Goal: Task Accomplishment & Management: Use online tool/utility

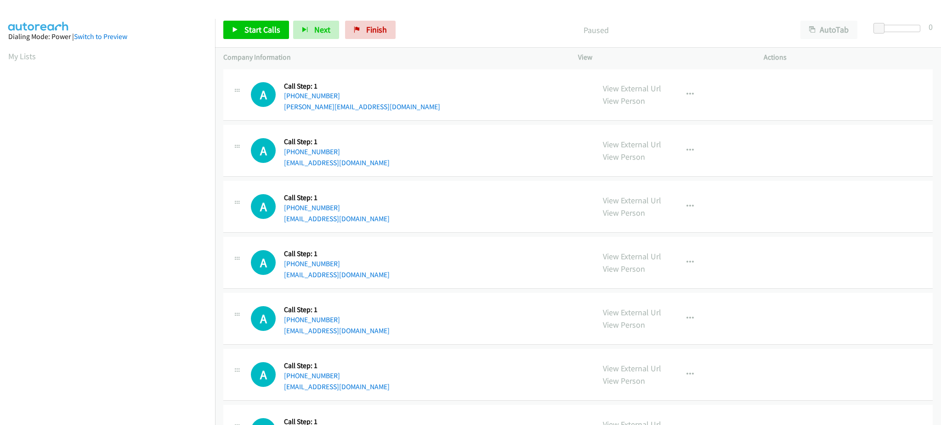
drag, startPoint x: 34, startPoint y: 57, endPoint x: 39, endPoint y: 65, distance: 9.1
click at [34, 57] on link "My Lists" at bounding box center [22, 56] width 28 height 11
click at [268, 32] on span "Start Calls" at bounding box center [262, 29] width 36 height 11
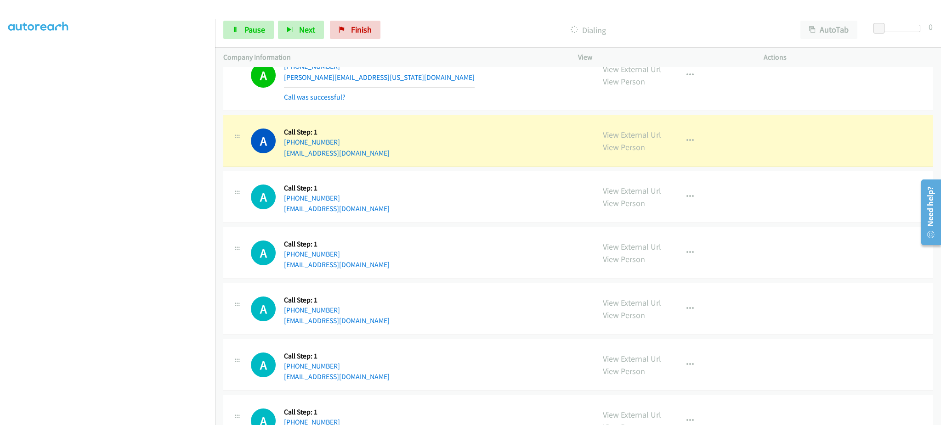
scroll to position [184, 0]
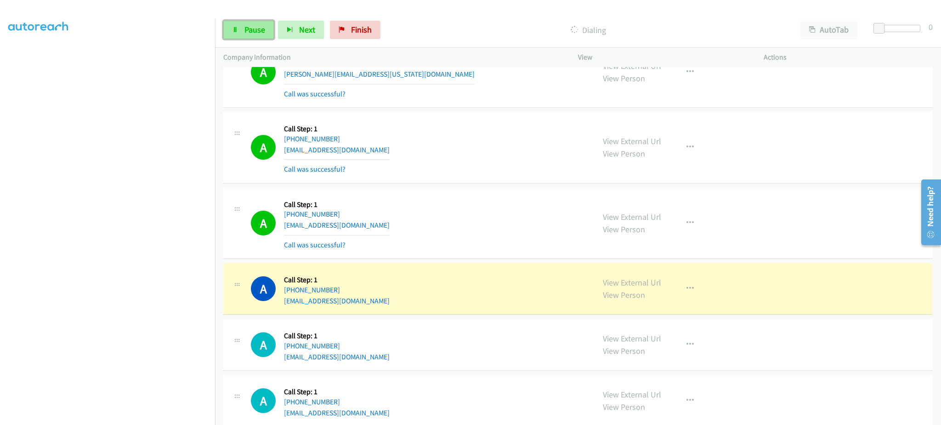
drag, startPoint x: 231, startPoint y: 33, endPoint x: 238, endPoint y: 32, distance: 7.4
click at [231, 33] on link "Pause" at bounding box center [248, 30] width 51 height 18
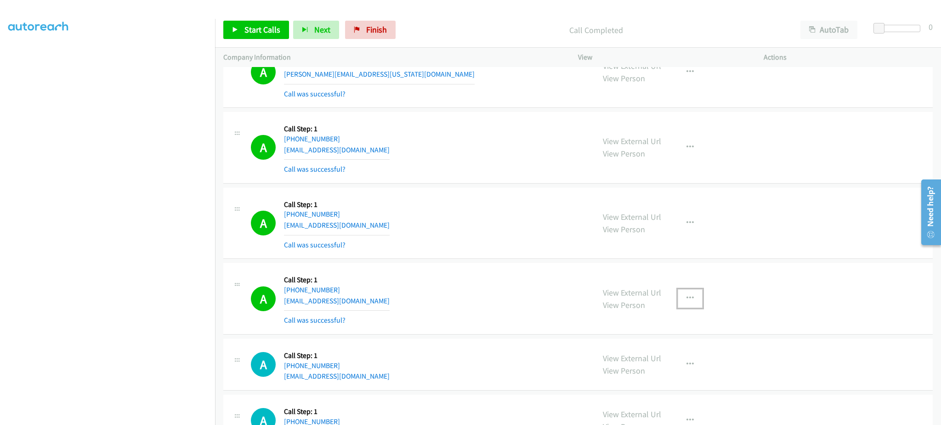
click at [686, 299] on icon "button" at bounding box center [689, 298] width 7 height 7
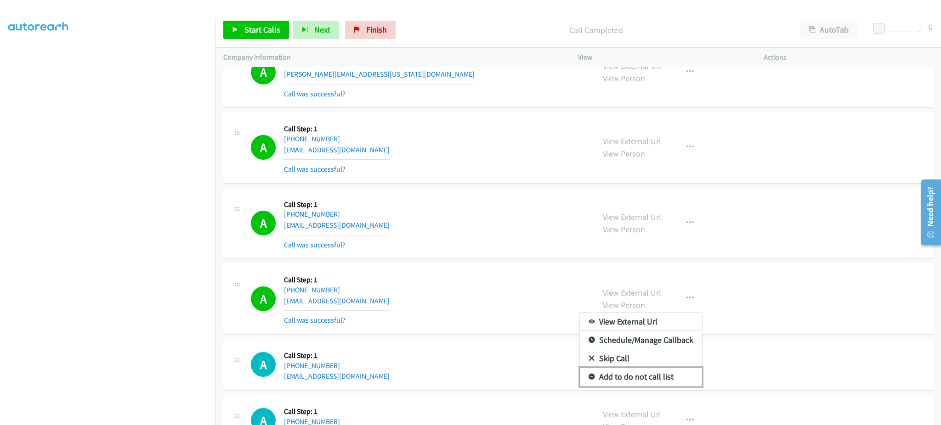
click at [670, 379] on link "Add to do not call list" at bounding box center [641, 377] width 122 height 18
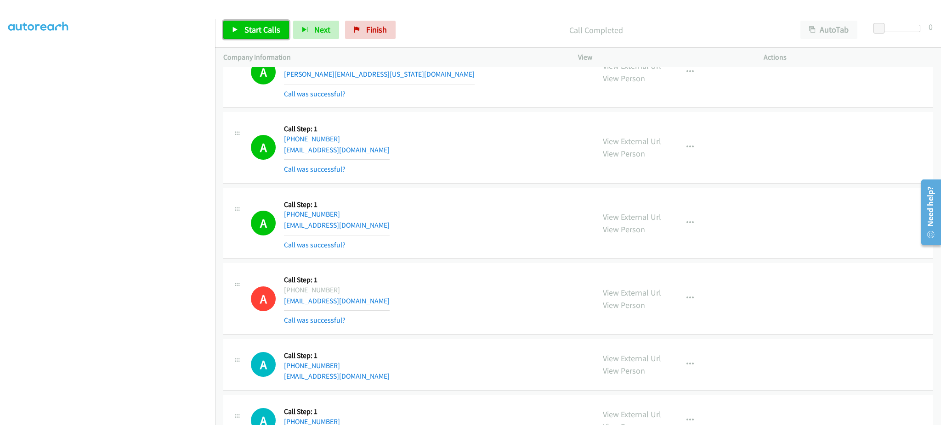
click at [265, 31] on span "Start Calls" at bounding box center [262, 29] width 36 height 11
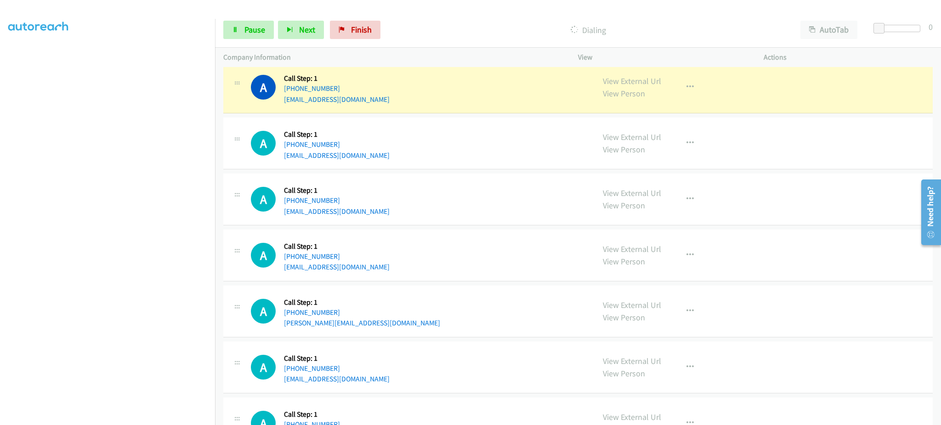
scroll to position [1436, 0]
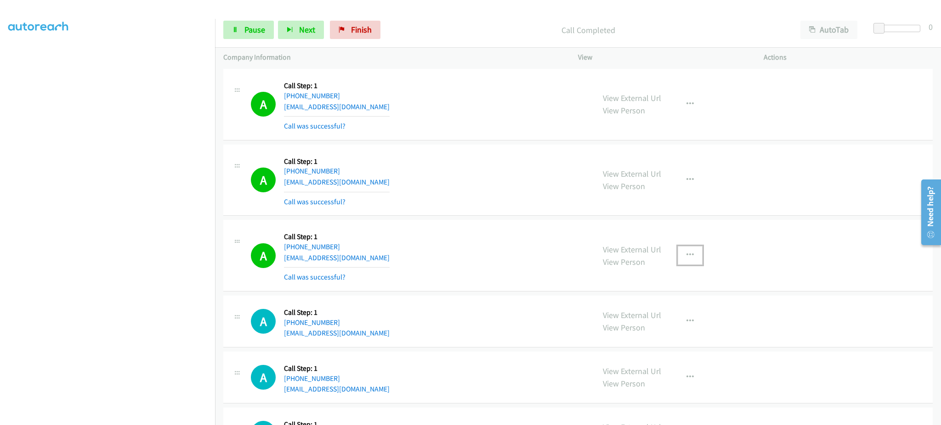
click at [687, 261] on button "button" at bounding box center [689, 255] width 25 height 18
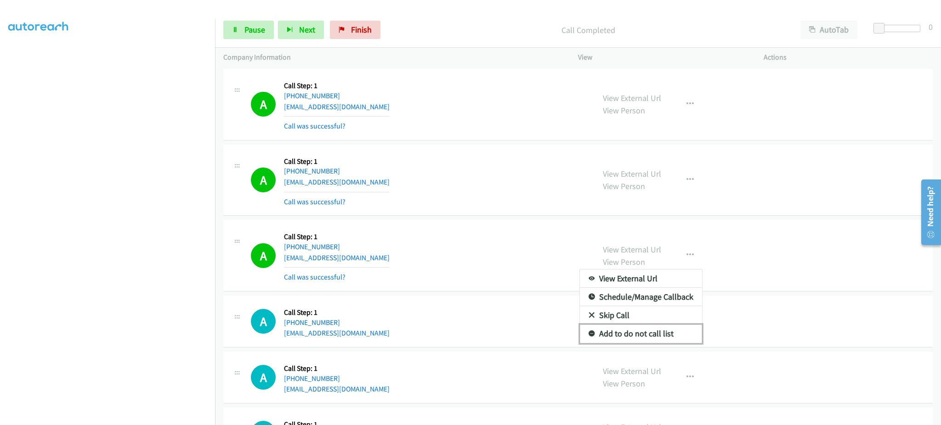
click at [666, 327] on link "Add to do not call list" at bounding box center [641, 334] width 122 height 18
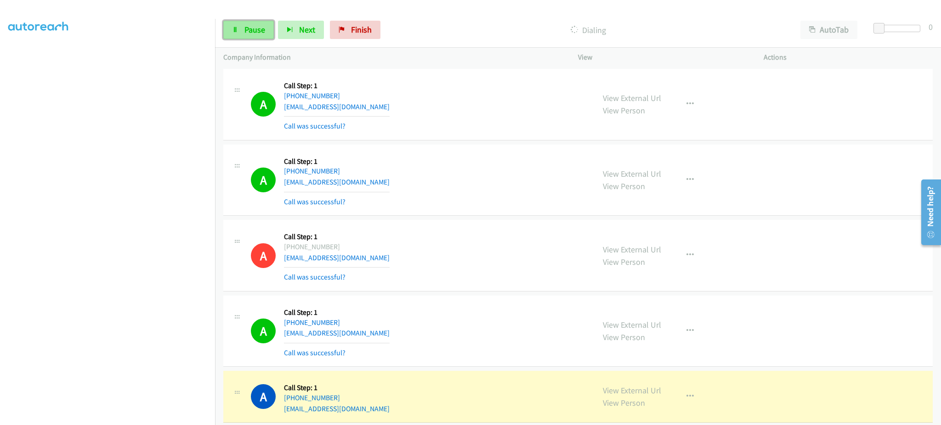
click at [259, 30] on span "Pause" at bounding box center [254, 29] width 21 height 11
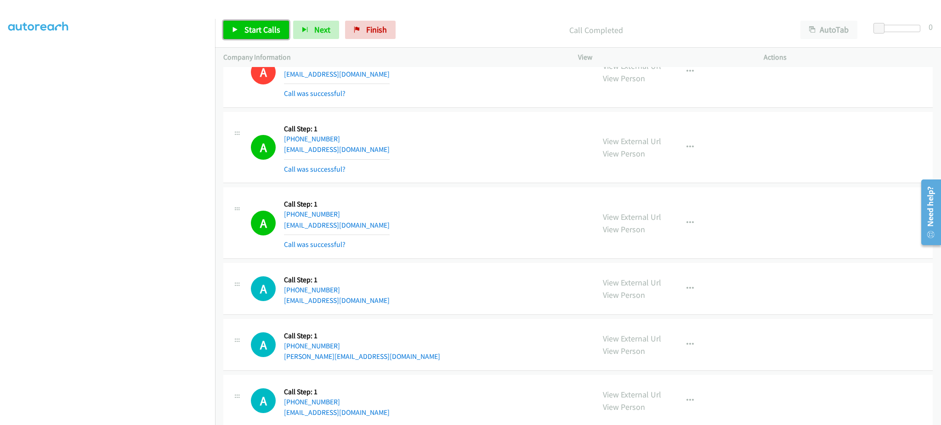
click at [234, 37] on link "Start Calls" at bounding box center [256, 30] width 66 height 18
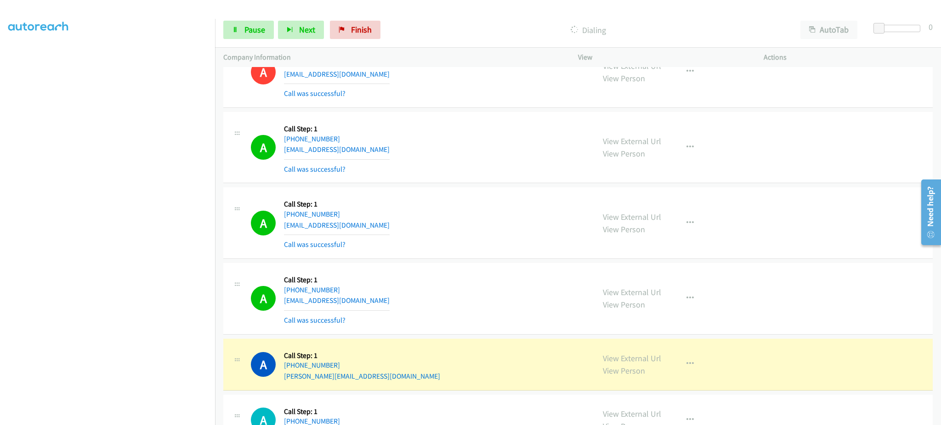
click at [238, 39] on div "Start Calls Pause Next Finish Dialing AutoTab AutoTab 0" at bounding box center [578, 29] width 726 height 35
click at [239, 35] on link "Pause" at bounding box center [248, 30] width 51 height 18
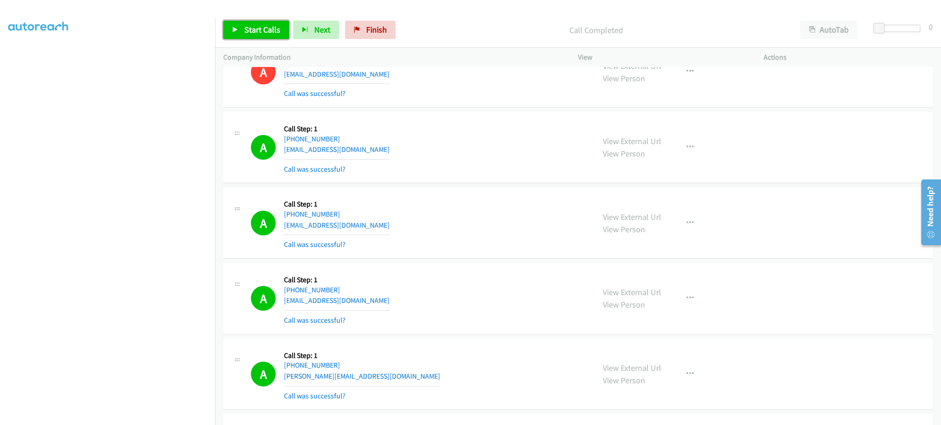
click at [265, 25] on span "Start Calls" at bounding box center [262, 29] width 36 height 11
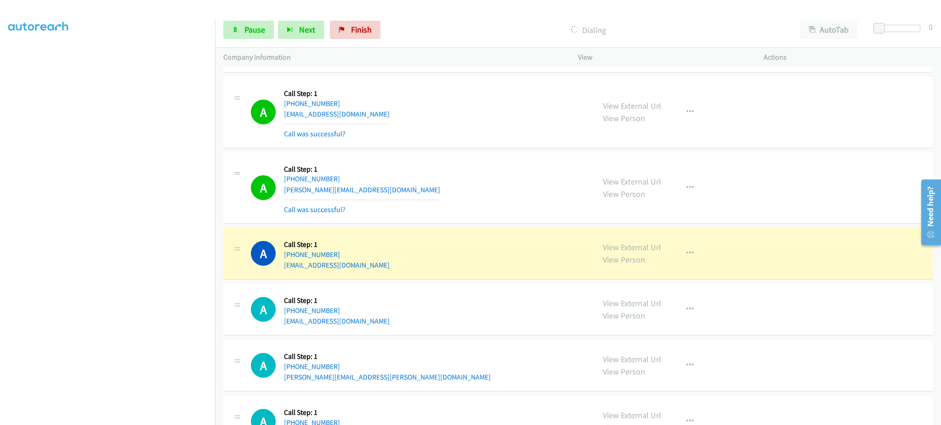
scroll to position [1803, 0]
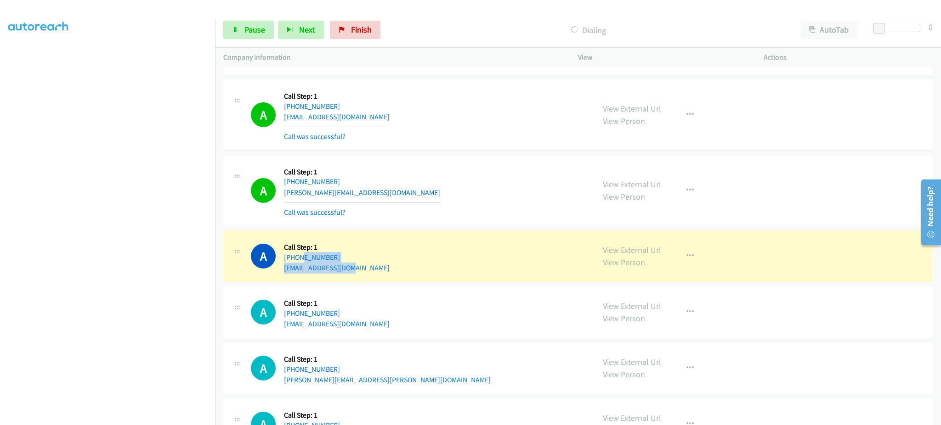
drag, startPoint x: 358, startPoint y: 266, endPoint x: 300, endPoint y: 263, distance: 58.0
click at [300, 263] on div "A Callback Scheduled Call Step: 1 America/New_York +1 716-432-8410 chercas55@gm…" at bounding box center [418, 256] width 335 height 35
click at [405, 258] on div "A Callback Scheduled Call Step: 1 America/New_York +1 716-432-8410 chercas55@gm…" at bounding box center [418, 256] width 335 height 35
drag, startPoint x: 383, startPoint y: 262, endPoint x: 292, endPoint y: 261, distance: 90.9
click at [292, 261] on div "A Callback Scheduled Call Step: 1 America/New_York +1 716-432-8410 chercas55@gm…" at bounding box center [418, 256] width 335 height 35
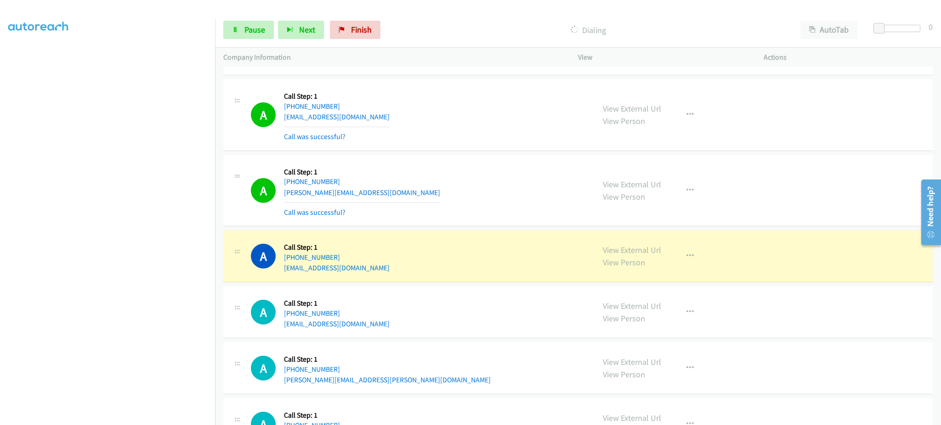
copy link "716-432-8410"
click at [690, 260] on button "button" at bounding box center [689, 256] width 25 height 18
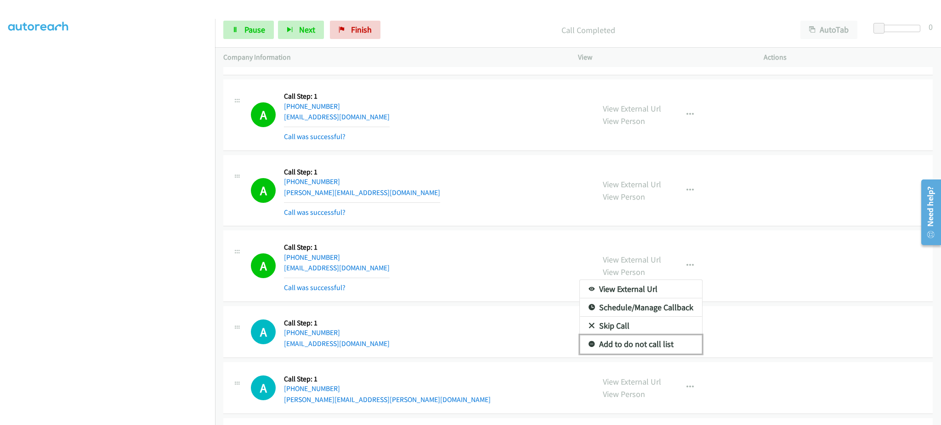
click at [676, 348] on link "Add to do not call list" at bounding box center [641, 344] width 122 height 18
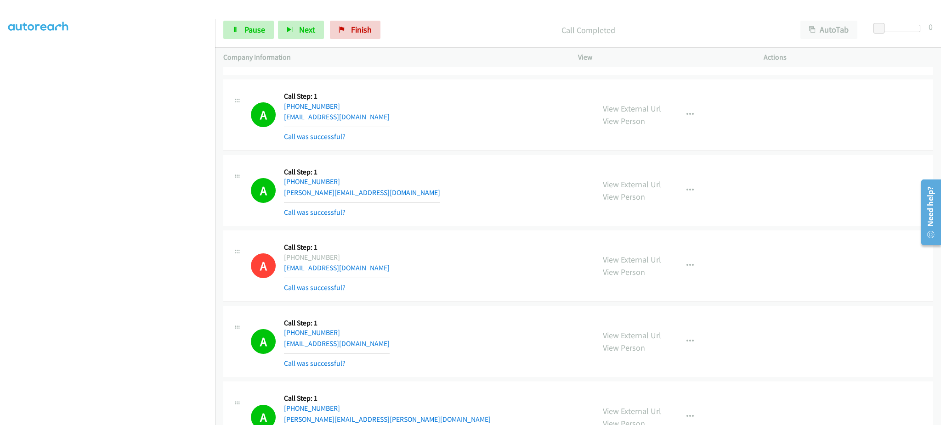
click at [542, 215] on div "A Callback Scheduled Call Step: 1 America/New_York +1 321-682-8736 denise@aol.c…" at bounding box center [418, 190] width 335 height 55
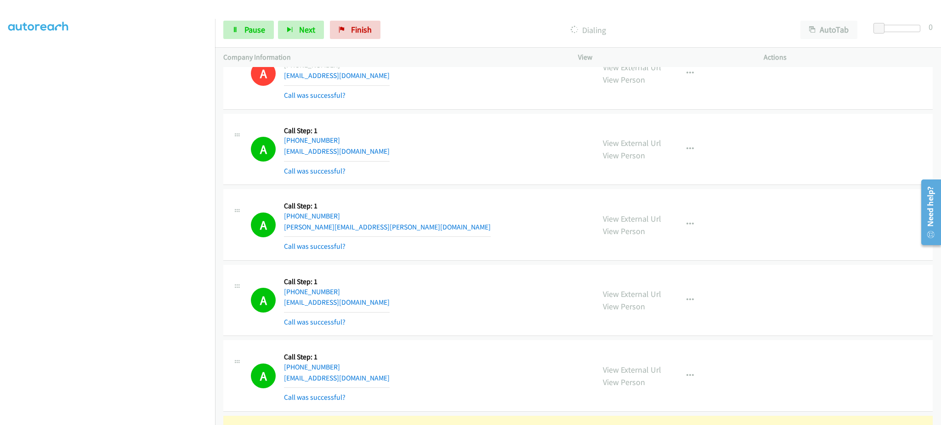
scroll to position [2171, 0]
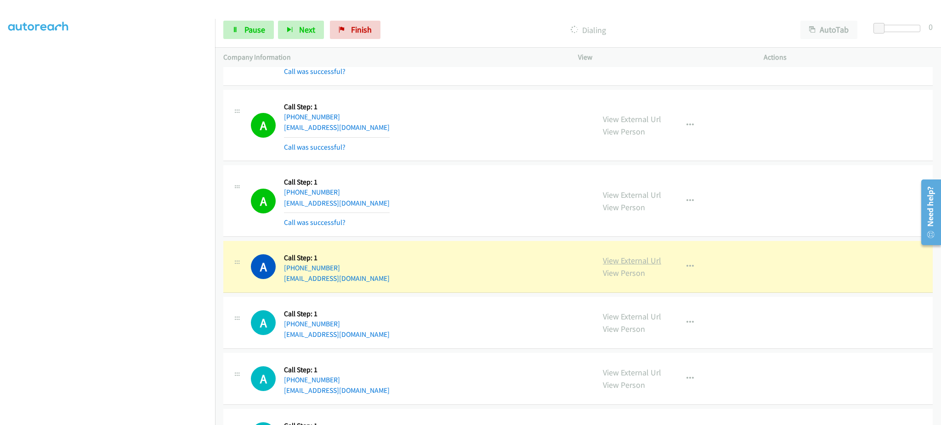
click at [622, 262] on link "View External Url" at bounding box center [632, 260] width 58 height 11
click at [251, 28] on span "Pause" at bounding box center [254, 29] width 21 height 11
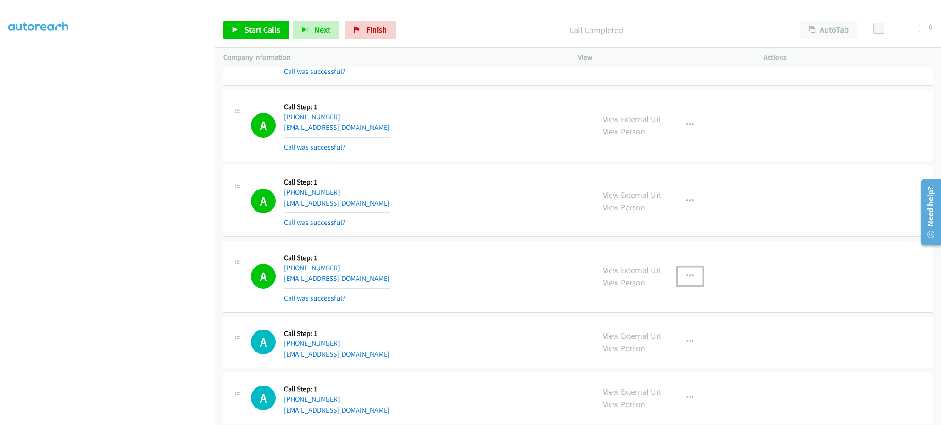
click at [677, 281] on button "button" at bounding box center [689, 276] width 25 height 18
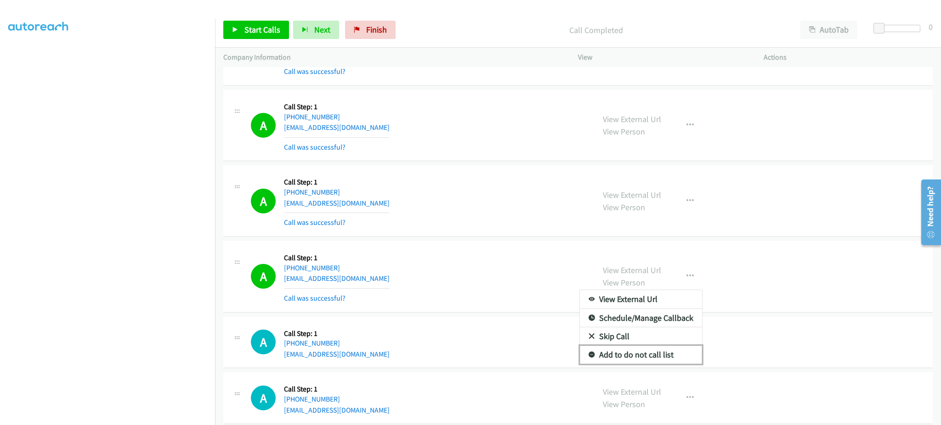
click at [644, 359] on link "Add to do not call list" at bounding box center [641, 355] width 122 height 18
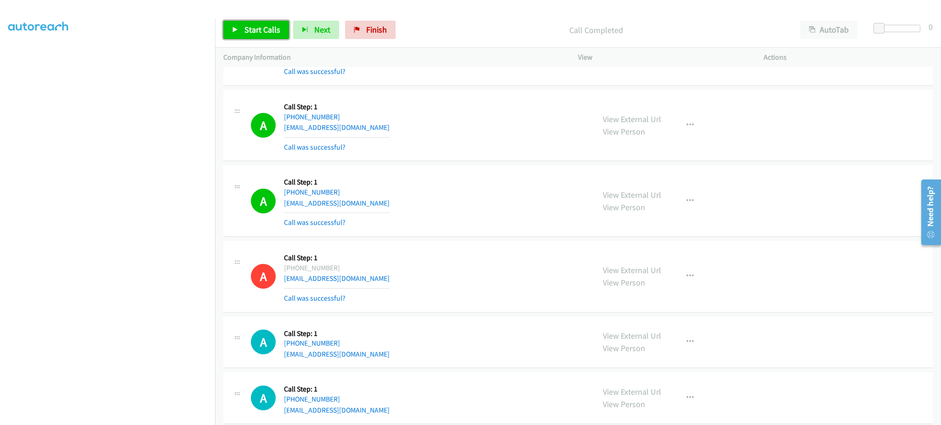
click at [273, 29] on span "Start Calls" at bounding box center [262, 29] width 36 height 11
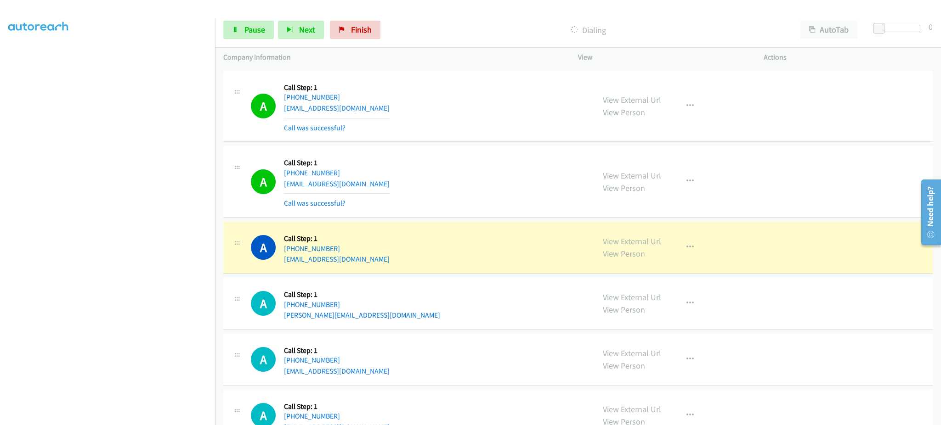
scroll to position [2722, 0]
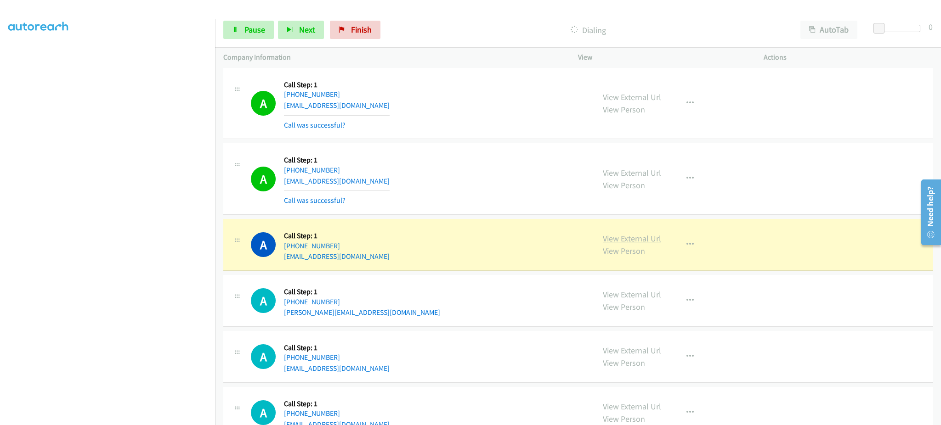
click at [623, 241] on link "View External Url" at bounding box center [632, 238] width 58 height 11
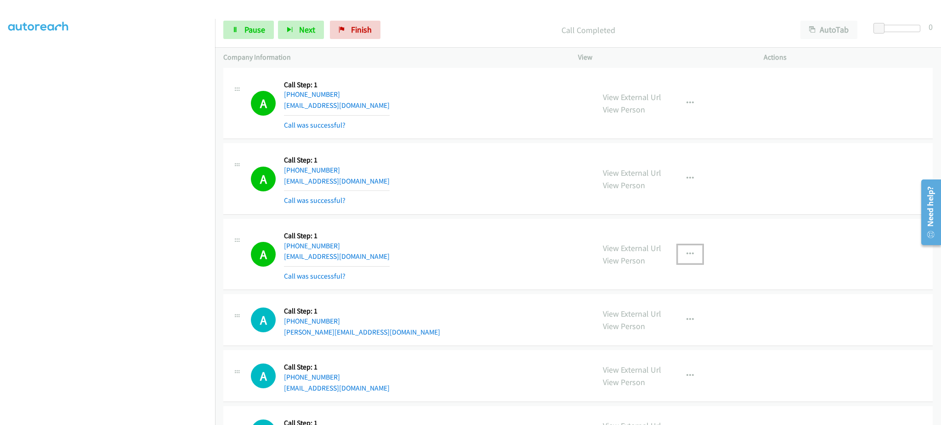
click at [687, 258] on icon "button" at bounding box center [689, 254] width 7 height 7
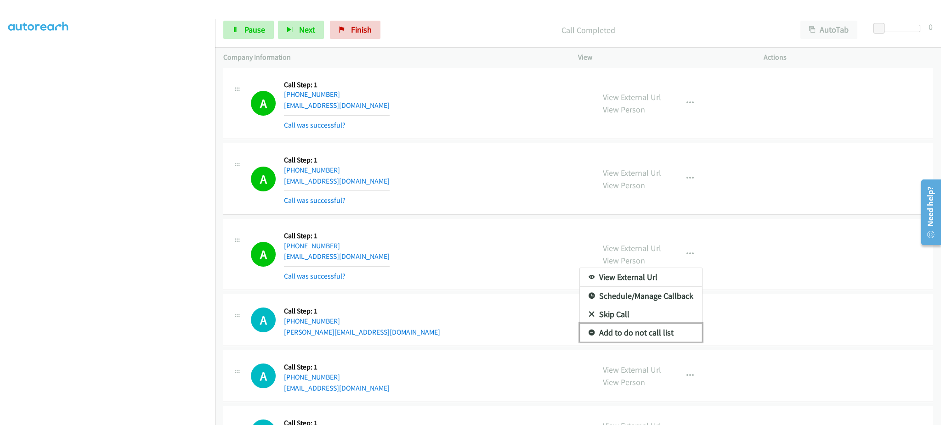
click at [668, 327] on link "Add to do not call list" at bounding box center [641, 333] width 122 height 18
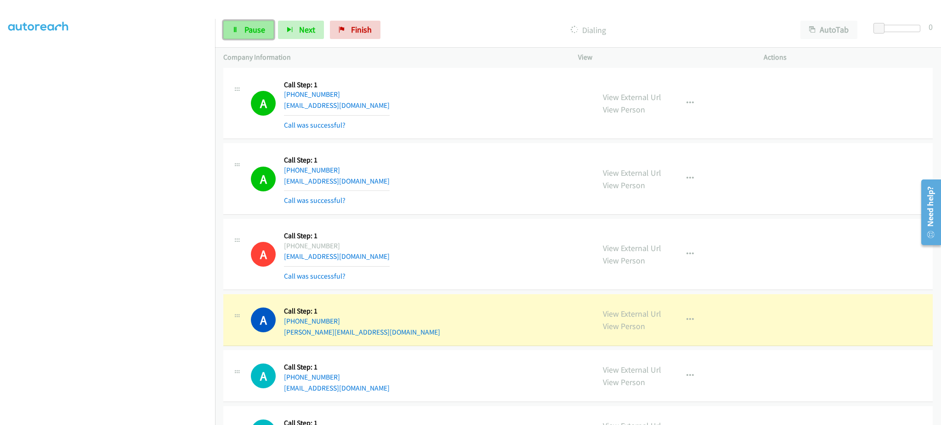
click at [238, 29] on link "Pause" at bounding box center [248, 30] width 51 height 18
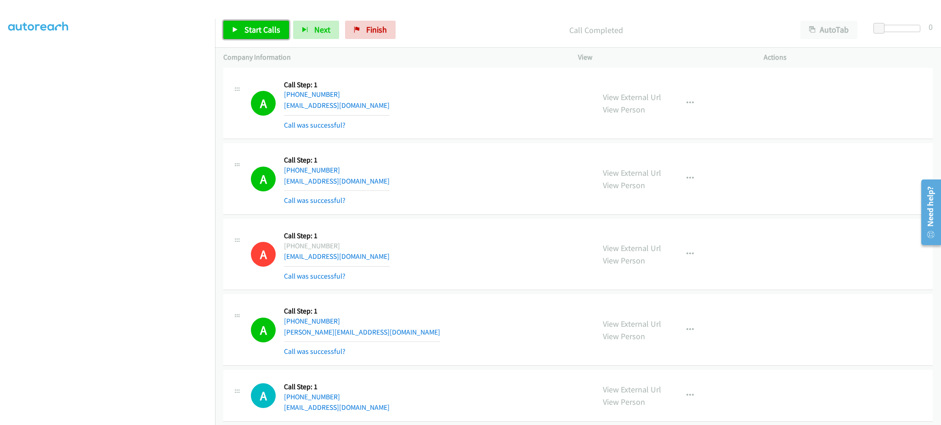
click at [246, 25] on span "Start Calls" at bounding box center [262, 29] width 36 height 11
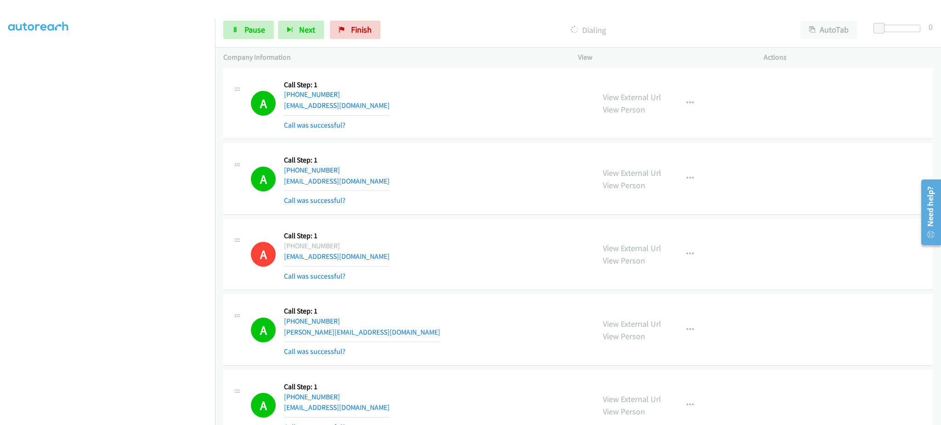
click at [248, 20] on div "Start Calls Pause Next Finish Dialing AutoTab AutoTab 0" at bounding box center [578, 29] width 726 height 35
click at [247, 27] on span "Pause" at bounding box center [254, 29] width 21 height 11
click at [264, 34] on span "Start Calls" at bounding box center [262, 29] width 36 height 11
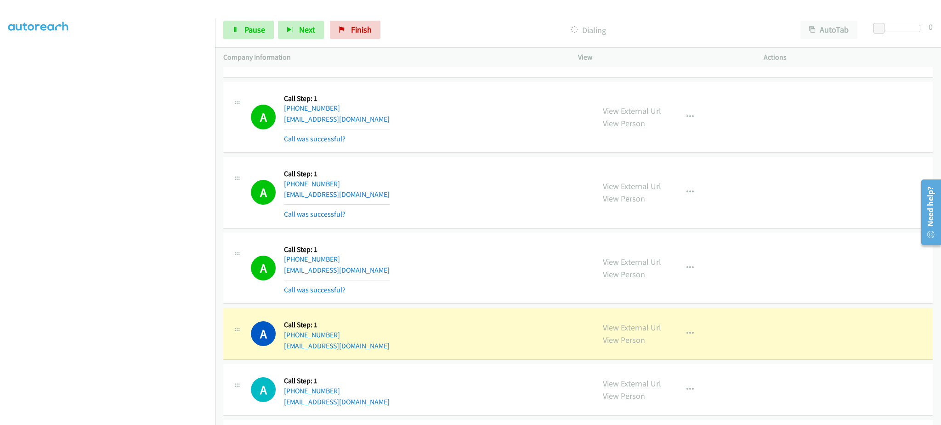
scroll to position [3089, 0]
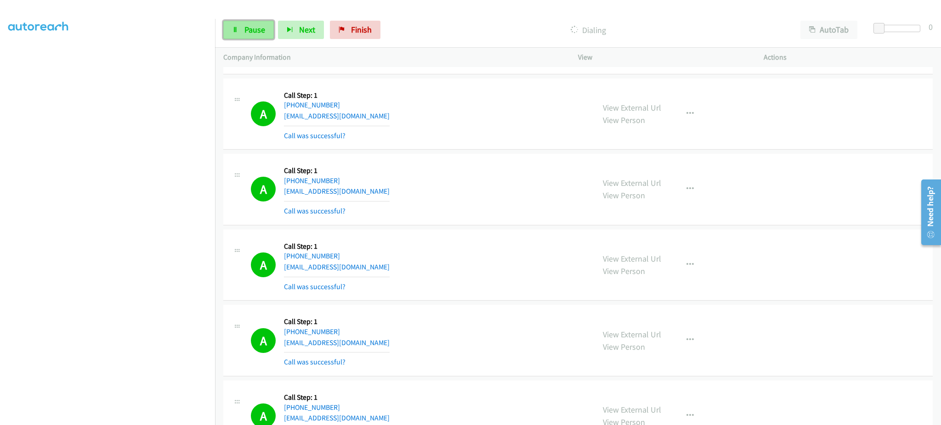
click at [245, 27] on span "Pause" at bounding box center [254, 29] width 21 height 11
click at [280, 26] on link "Start Calls" at bounding box center [256, 30] width 66 height 18
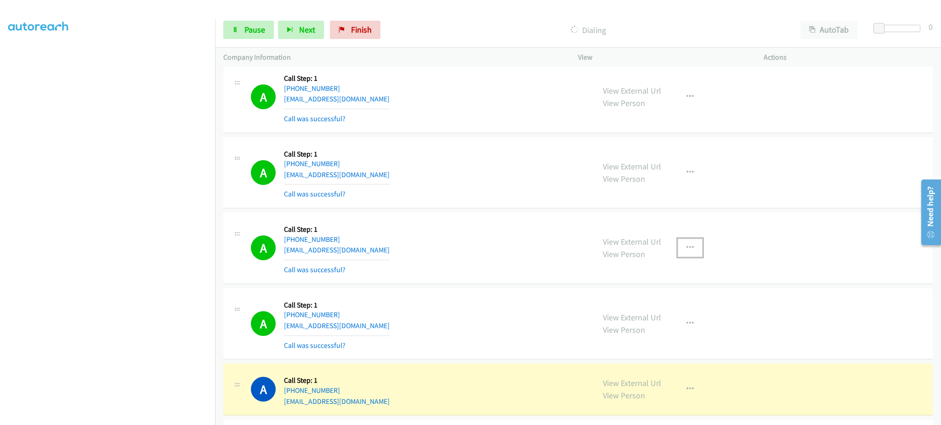
click at [684, 257] on button "button" at bounding box center [689, 248] width 25 height 18
drag, startPoint x: 673, startPoint y: 320, endPoint x: 615, endPoint y: 395, distance: 95.0
click at [672, 320] on link "Add to do not call list" at bounding box center [641, 326] width 122 height 18
click at [259, 35] on link "Pause" at bounding box center [248, 30] width 51 height 18
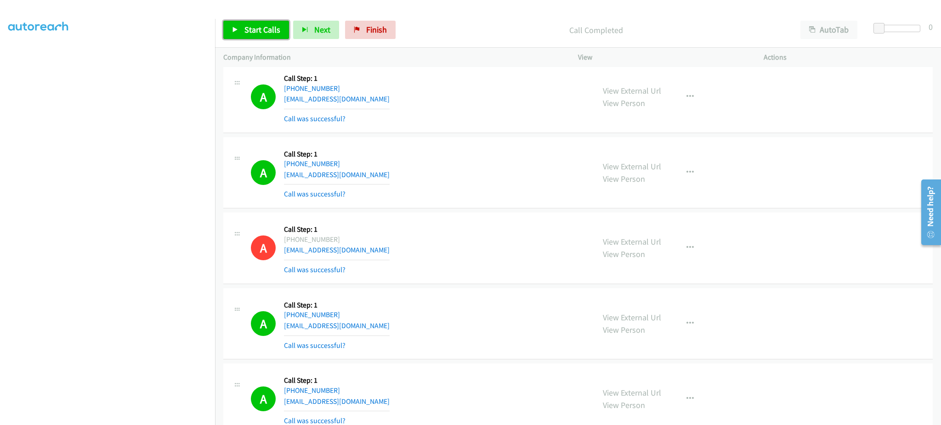
click at [268, 33] on span "Start Calls" at bounding box center [262, 29] width 36 height 11
click at [255, 37] on link "Pause" at bounding box center [248, 30] width 51 height 18
click at [262, 35] on link "Start Calls" at bounding box center [256, 30] width 66 height 18
click at [731, 322] on div "View External Url View Person View External Url Email Schedule/Manage Callback …" at bounding box center [691, 324] width 194 height 55
click at [231, 26] on link "Pause" at bounding box center [248, 30] width 51 height 18
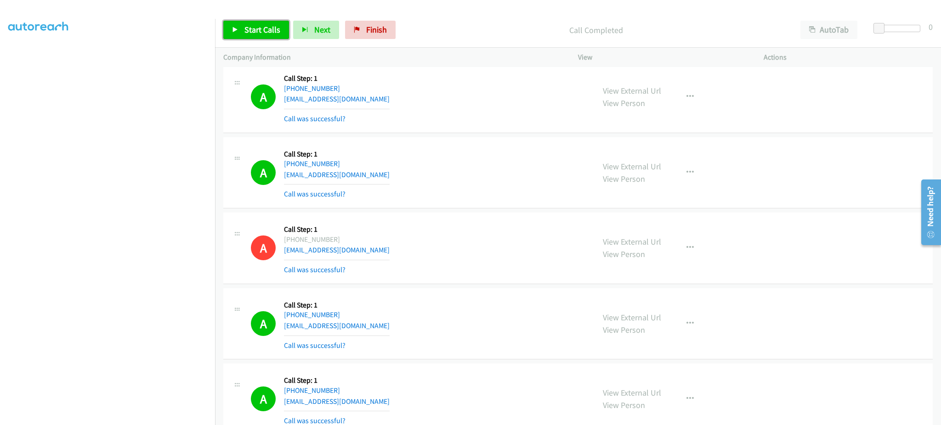
click at [261, 35] on link "Start Calls" at bounding box center [256, 30] width 66 height 18
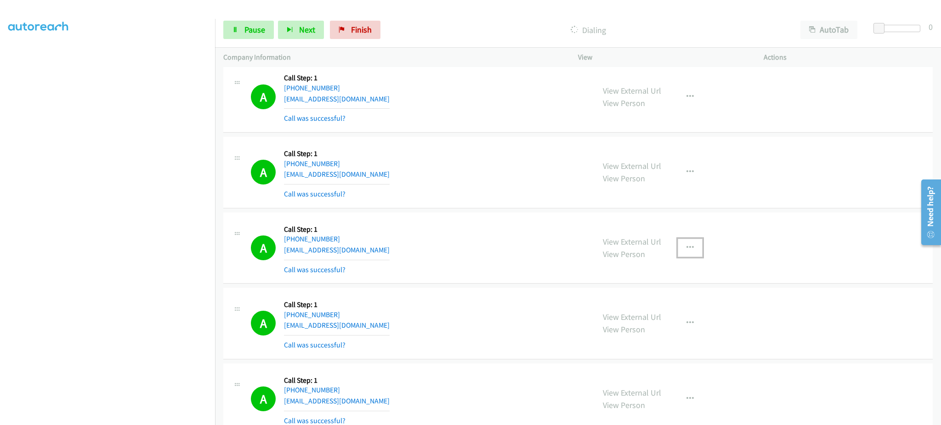
click at [686, 249] on icon "button" at bounding box center [689, 247] width 7 height 7
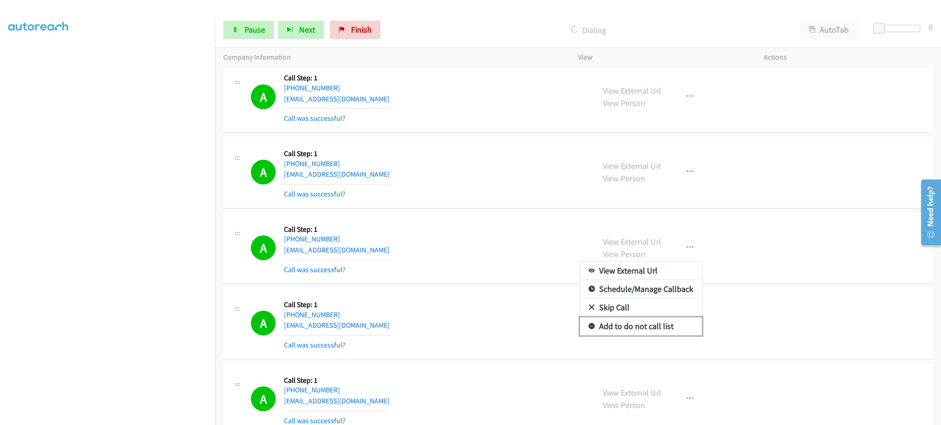
click at [645, 329] on link "Add to do not call list" at bounding box center [641, 326] width 122 height 18
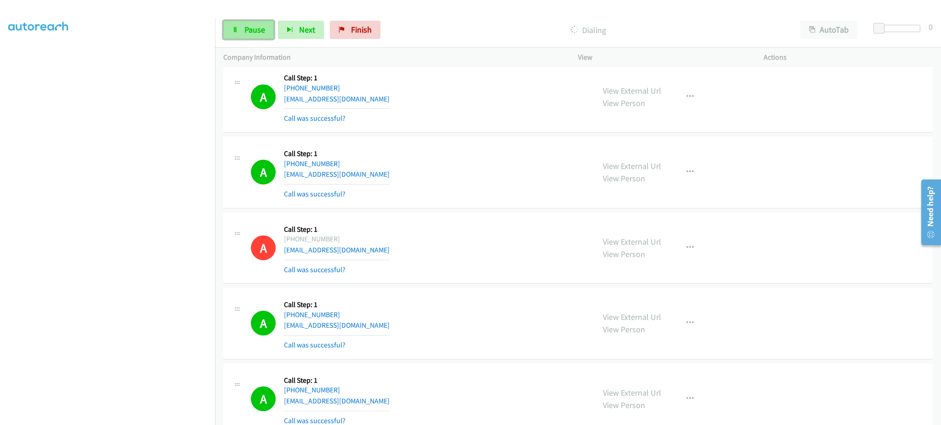
click at [256, 29] on span "Pause" at bounding box center [254, 29] width 21 height 11
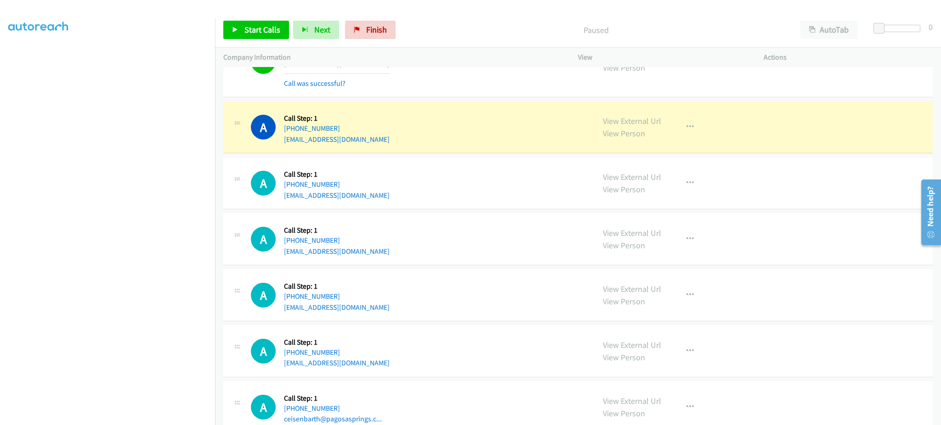
scroll to position [4532, 0]
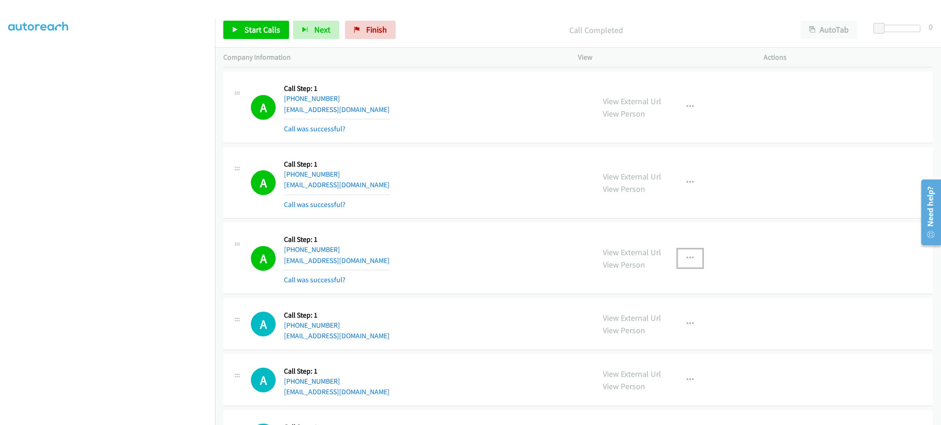
click at [677, 263] on button "button" at bounding box center [689, 258] width 25 height 18
click at [640, 343] on link "Add to do not call list" at bounding box center [641, 337] width 122 height 18
click at [270, 39] on link "Start Calls" at bounding box center [256, 30] width 66 height 18
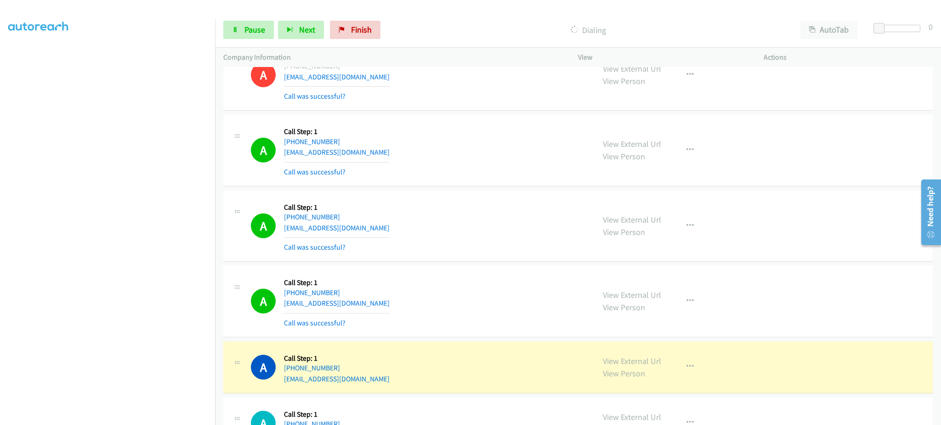
scroll to position [5, 0]
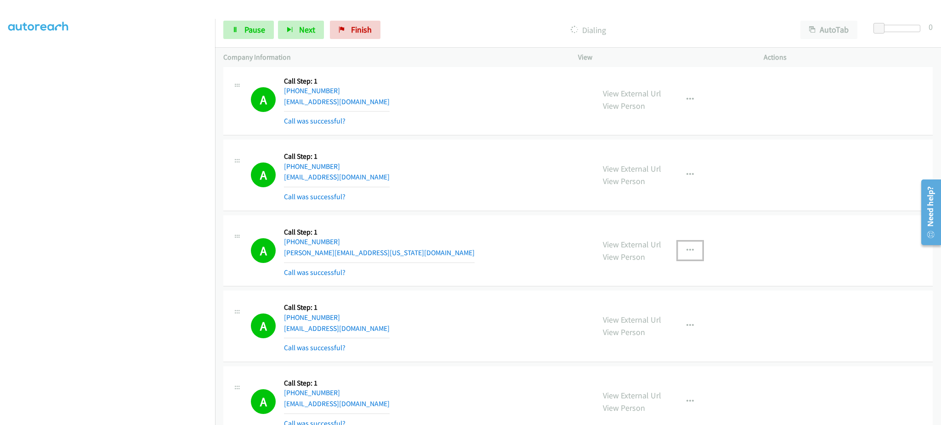
click at [683, 242] on button "button" at bounding box center [689, 251] width 25 height 18
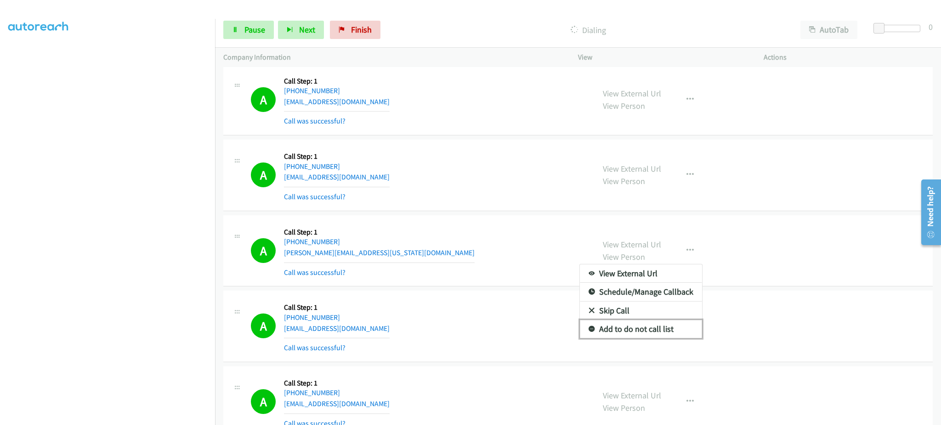
click at [658, 326] on link "Add to do not call list" at bounding box center [641, 329] width 122 height 18
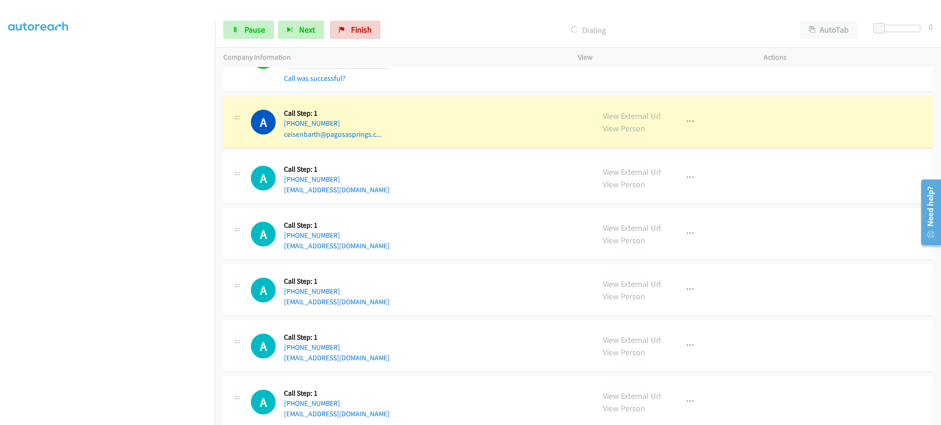
scroll to position [5027, 0]
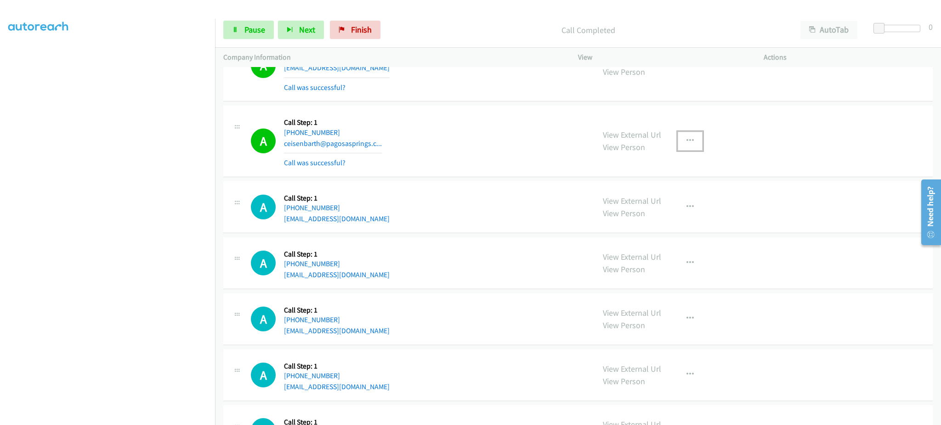
click at [689, 146] on button "button" at bounding box center [689, 141] width 25 height 18
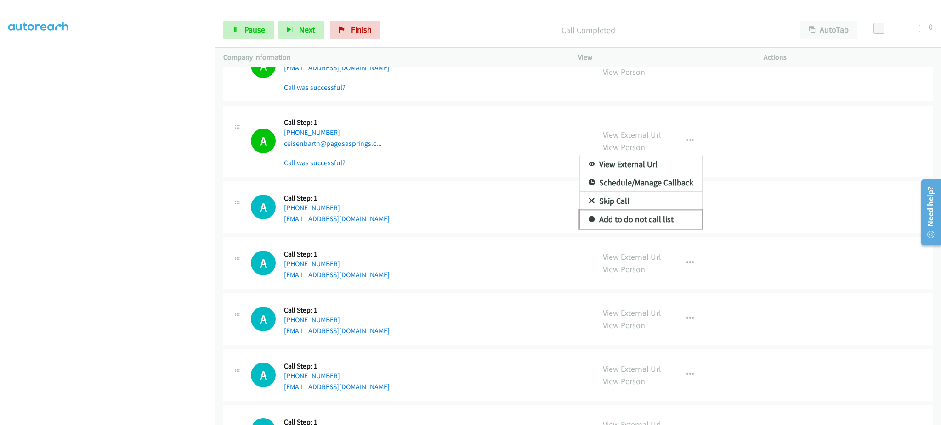
click at [666, 220] on link "Add to do not call list" at bounding box center [641, 219] width 122 height 18
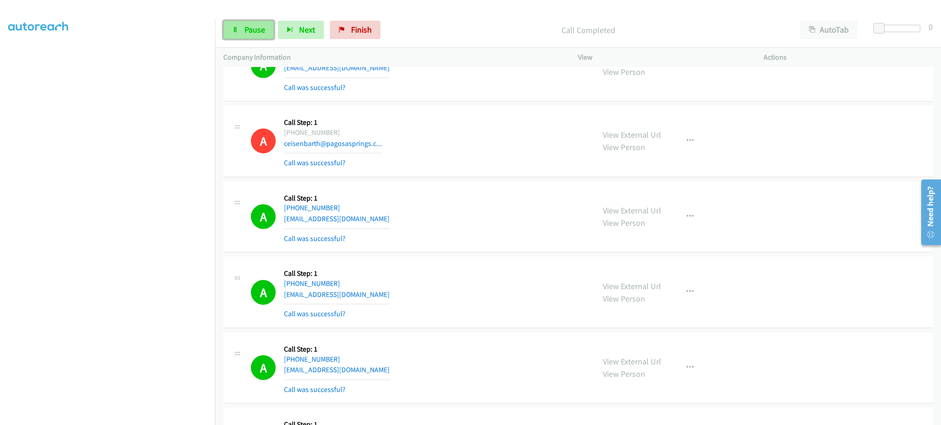
click at [256, 28] on span "Pause" at bounding box center [254, 29] width 21 height 11
click at [259, 23] on link "Start Calls" at bounding box center [256, 30] width 66 height 18
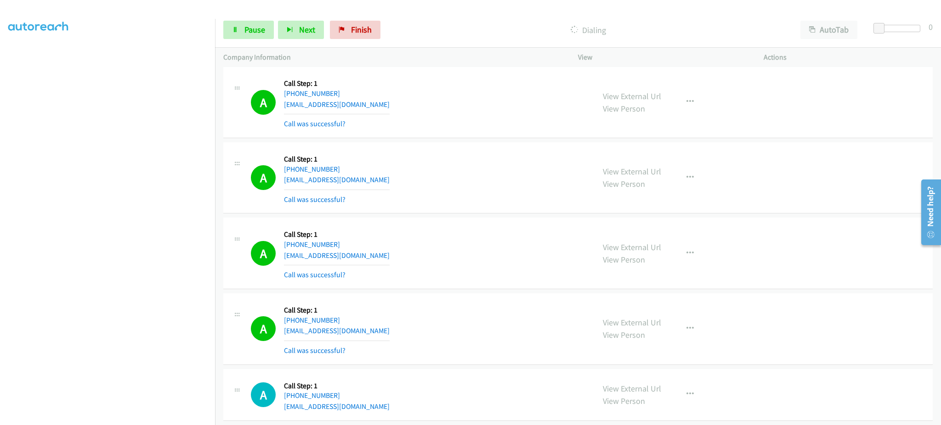
scroll to position [5394, 0]
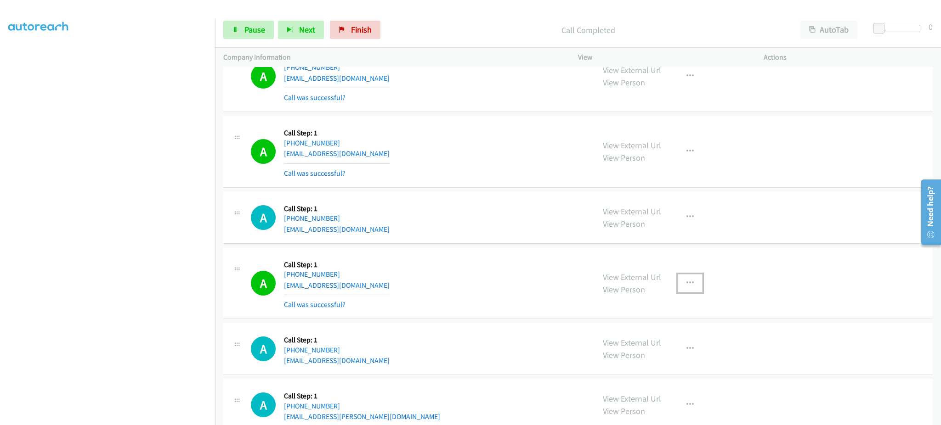
click at [687, 292] on button "button" at bounding box center [689, 283] width 25 height 18
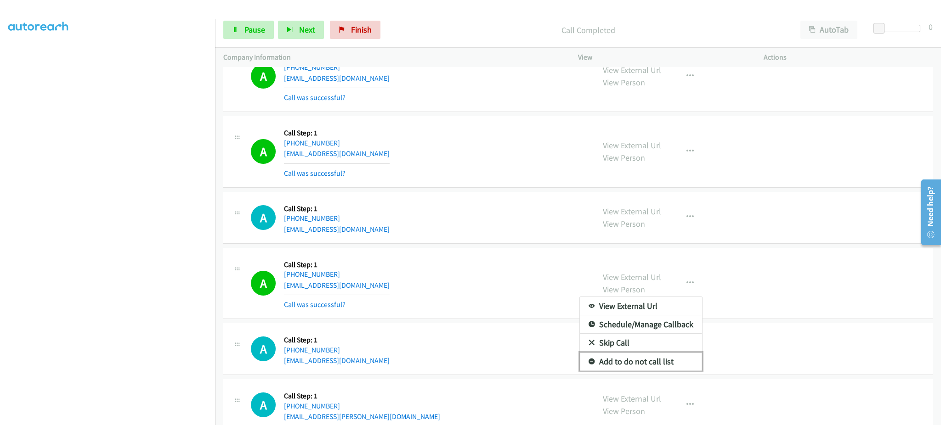
click at [647, 366] on link "Add to do not call list" at bounding box center [641, 362] width 122 height 18
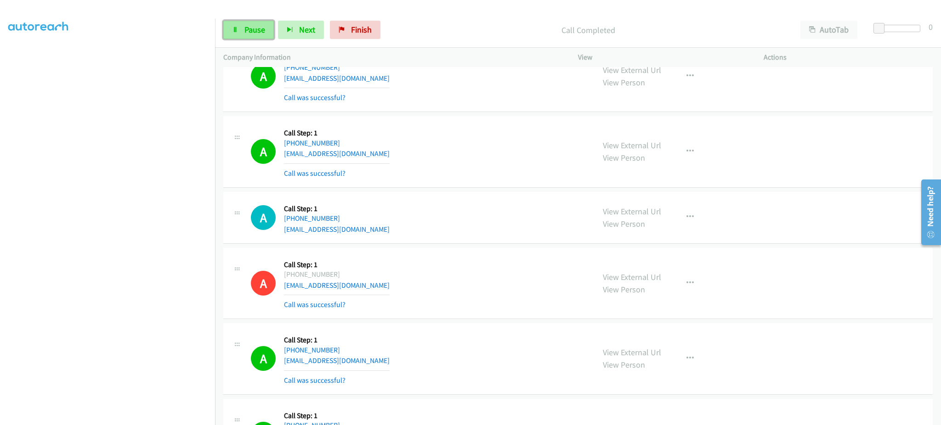
click at [232, 23] on link "Pause" at bounding box center [248, 30] width 51 height 18
click at [258, 32] on span "Start Calls" at bounding box center [262, 29] width 36 height 11
click at [248, 26] on span "Pause" at bounding box center [254, 29] width 21 height 11
click at [242, 34] on link "Start Calls" at bounding box center [256, 30] width 66 height 18
click at [248, 21] on link "Pause" at bounding box center [248, 30] width 51 height 18
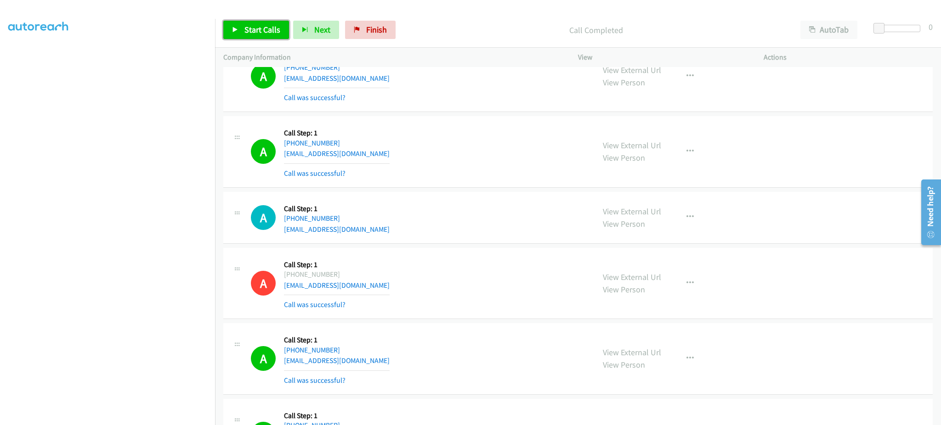
click at [253, 28] on span "Start Calls" at bounding box center [262, 29] width 36 height 11
click at [262, 30] on span "Pause" at bounding box center [254, 29] width 21 height 11
click at [254, 30] on span "Start Calls" at bounding box center [262, 29] width 36 height 11
click at [241, 37] on link "Pause" at bounding box center [248, 30] width 51 height 18
click at [278, 37] on link "Start Calls" at bounding box center [256, 30] width 66 height 18
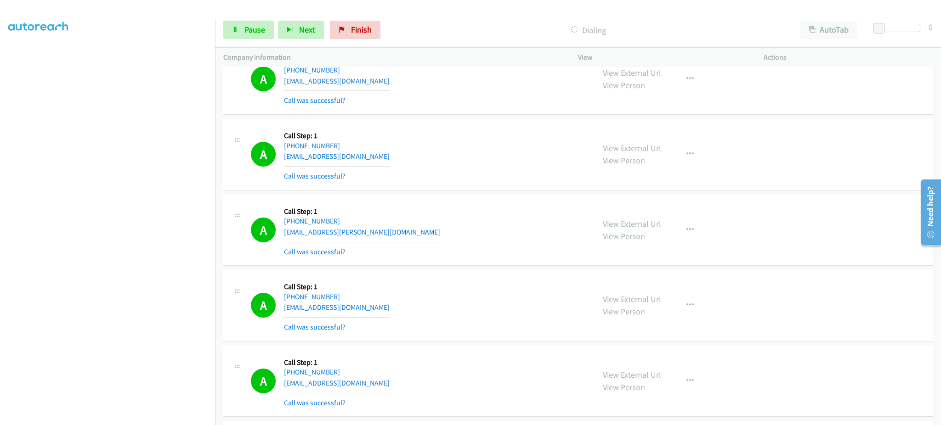
scroll to position [7231, 0]
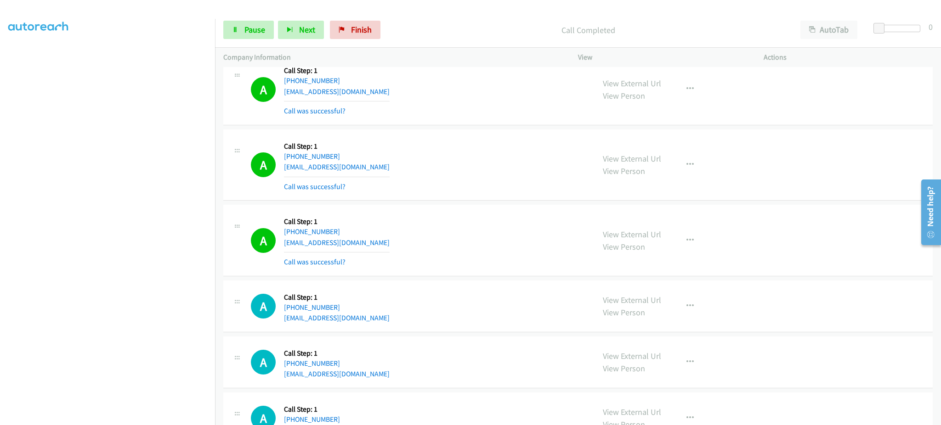
click at [699, 241] on div "View External Url View Person View External Url Email Schedule/Manage Callback …" at bounding box center [691, 240] width 194 height 55
click at [691, 245] on button "button" at bounding box center [689, 240] width 25 height 18
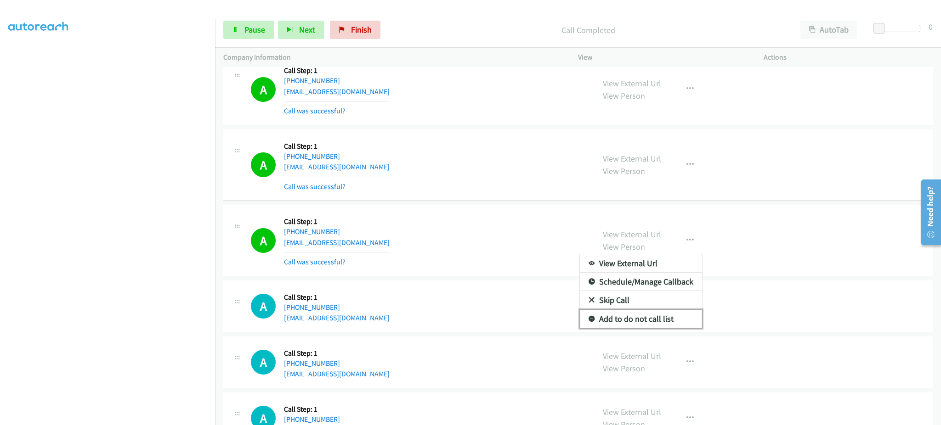
click at [664, 326] on link "Add to do not call list" at bounding box center [641, 319] width 122 height 18
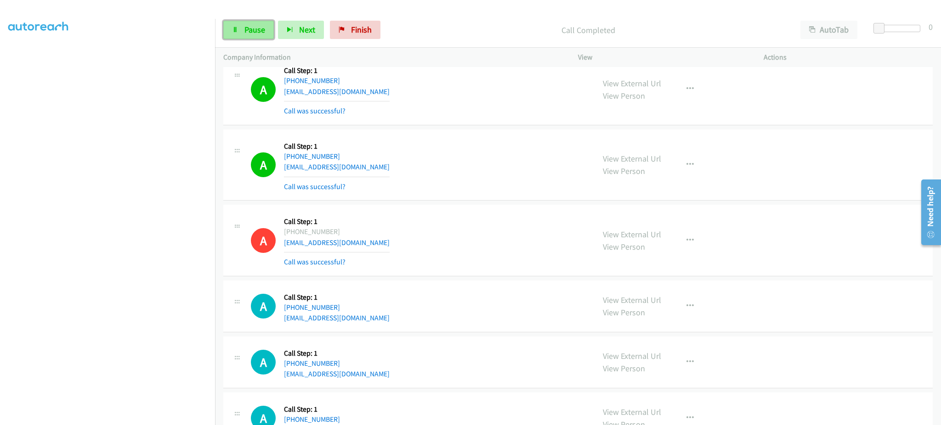
click at [253, 29] on span "Pause" at bounding box center [254, 29] width 21 height 11
click at [253, 29] on span "Start Calls" at bounding box center [262, 29] width 36 height 11
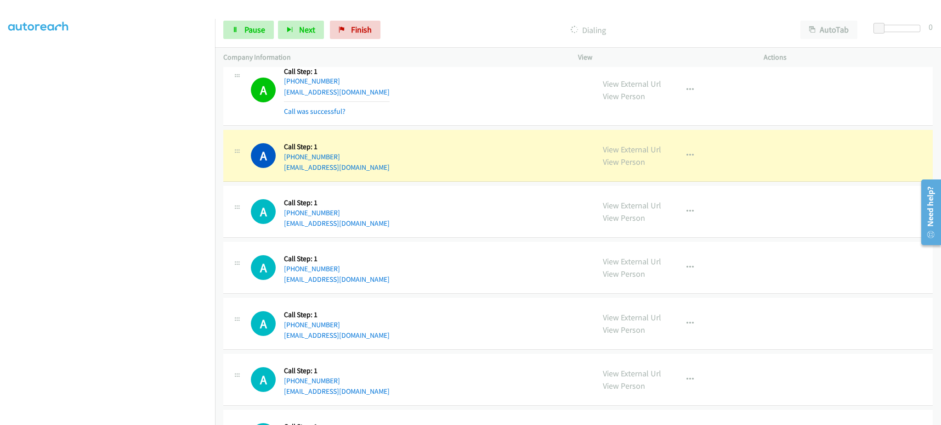
scroll to position [8333, 0]
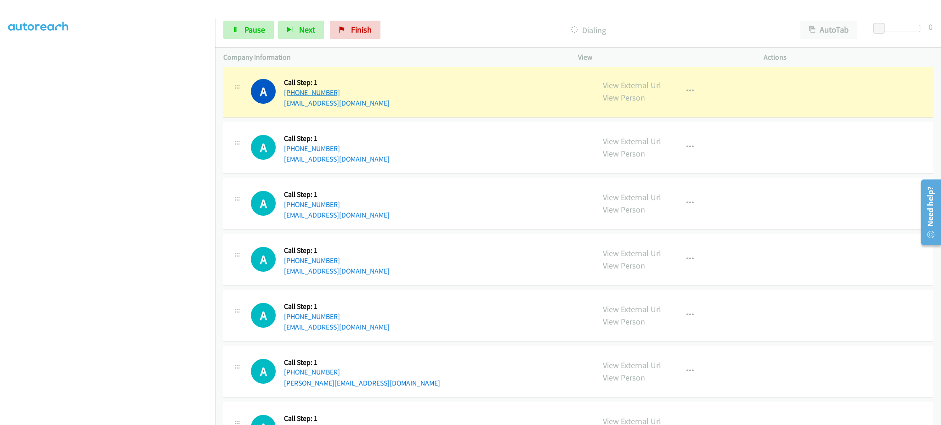
drag, startPoint x: 359, startPoint y: 96, endPoint x: 290, endPoint y: 101, distance: 68.6
click at [290, 98] on div "+1 217-250-7168" at bounding box center [337, 92] width 106 height 11
copy link "217-250-7168"
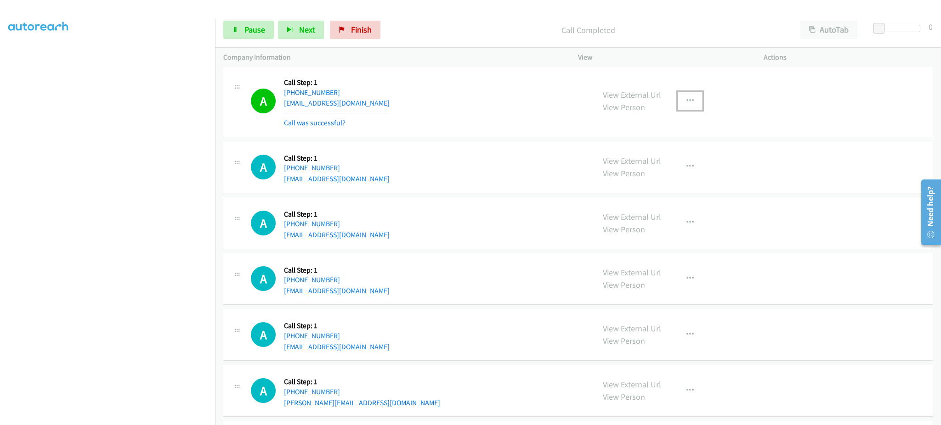
click at [680, 101] on button "button" at bounding box center [689, 101] width 25 height 18
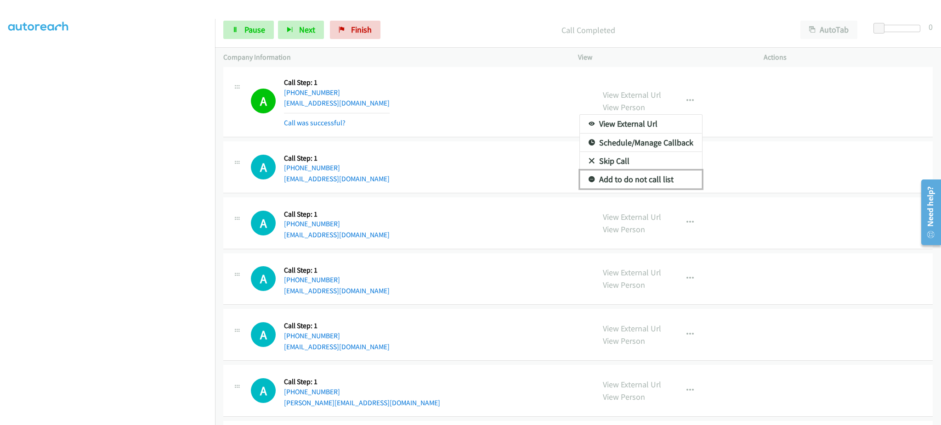
click at [655, 183] on link "Add to do not call list" at bounding box center [641, 179] width 122 height 18
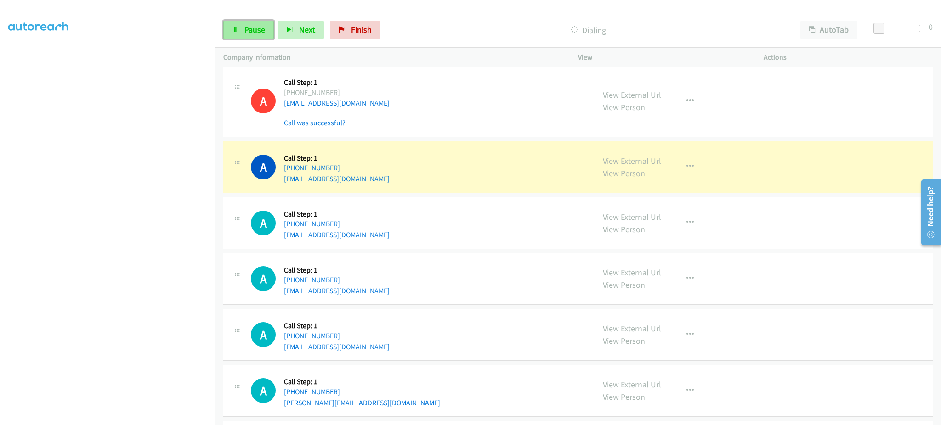
click at [259, 22] on link "Pause" at bounding box center [248, 30] width 51 height 18
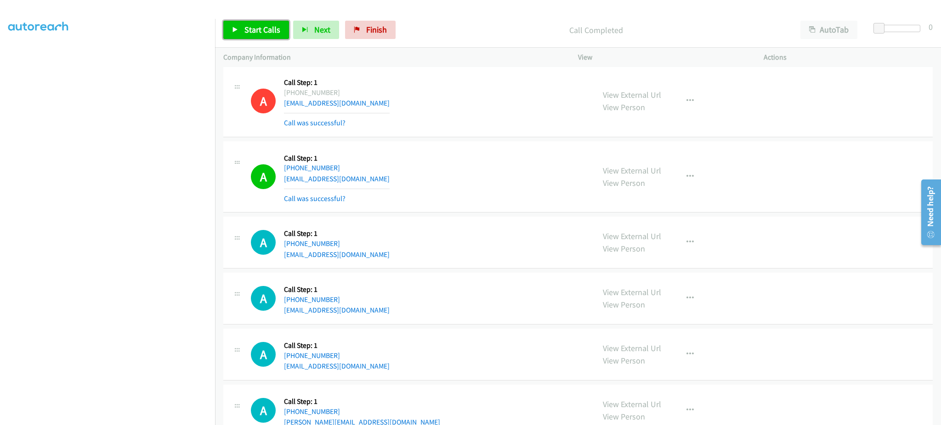
click at [248, 29] on span "Start Calls" at bounding box center [262, 29] width 36 height 11
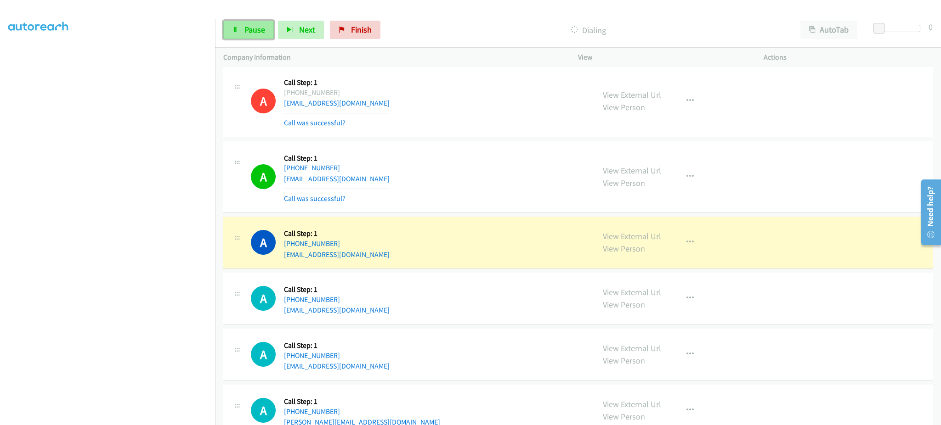
click at [237, 28] on icon at bounding box center [235, 30] width 6 height 6
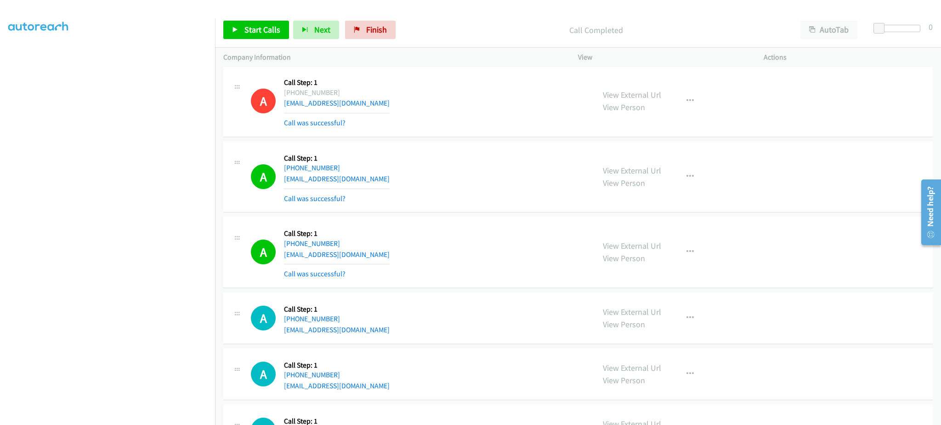
click at [731, 288] on div "A Callback Scheduled Call Step: 1 America/Los_Angeles +1 831-588-9005 joerealto…" at bounding box center [577, 253] width 709 height 72
click at [246, 23] on link "Start Calls" at bounding box center [256, 30] width 66 height 18
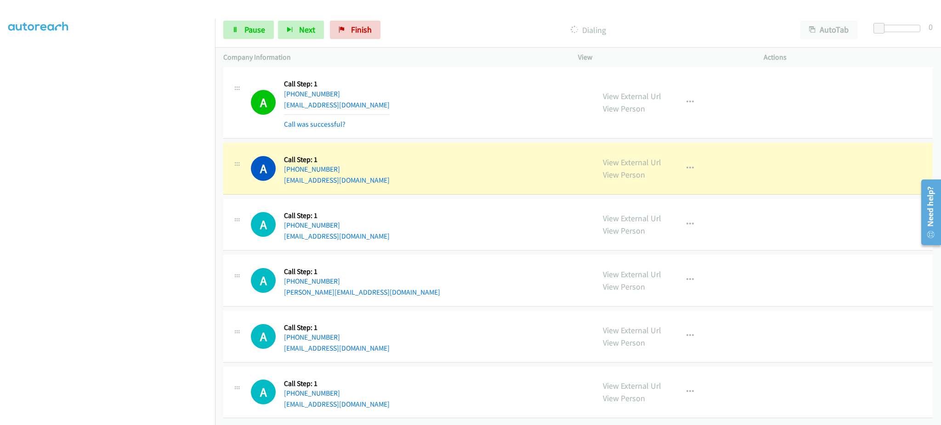
scroll to position [8497, 0]
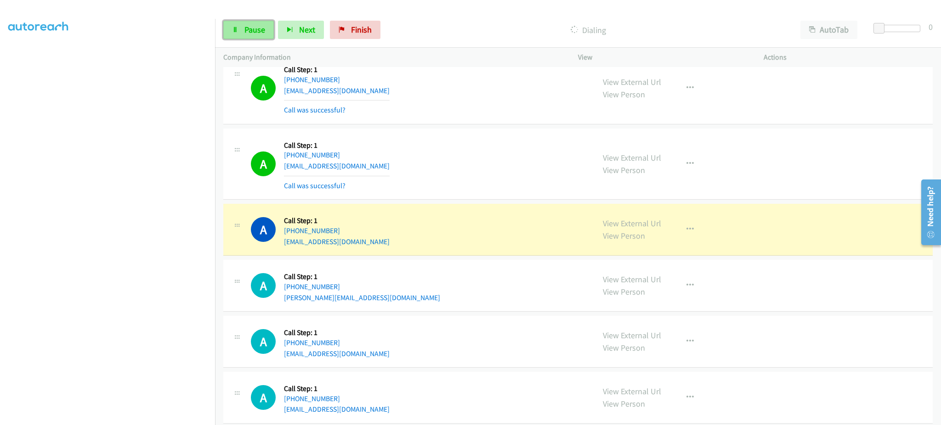
click at [255, 30] on span "Pause" at bounding box center [254, 29] width 21 height 11
click at [260, 28] on span "Start Calls" at bounding box center [262, 29] width 36 height 11
click at [261, 28] on span "Pause" at bounding box center [254, 29] width 21 height 11
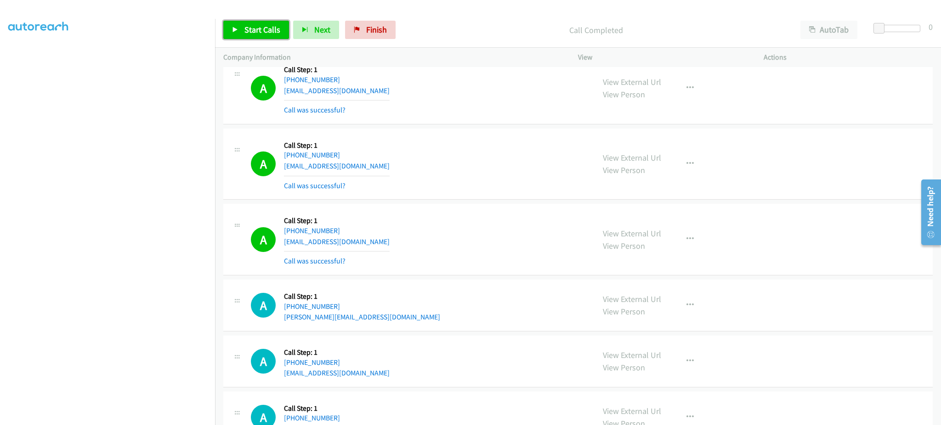
click at [263, 33] on span "Start Calls" at bounding box center [262, 29] width 36 height 11
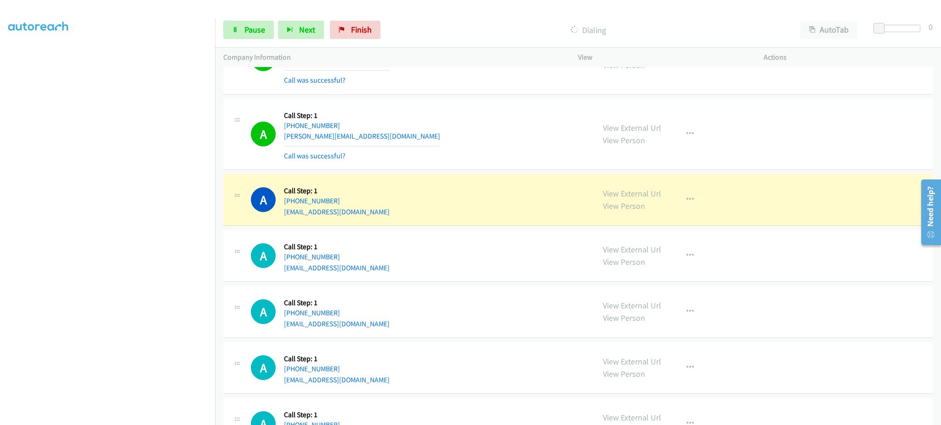
scroll to position [8681, 0]
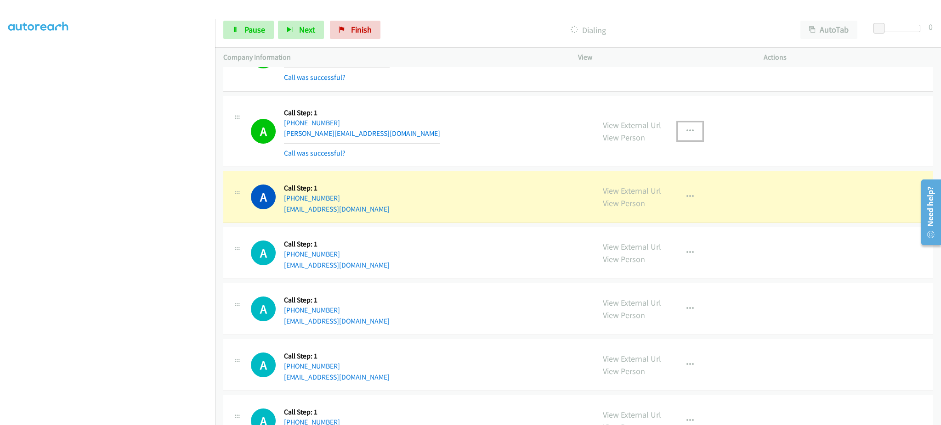
click at [677, 139] on button "button" at bounding box center [689, 131] width 25 height 18
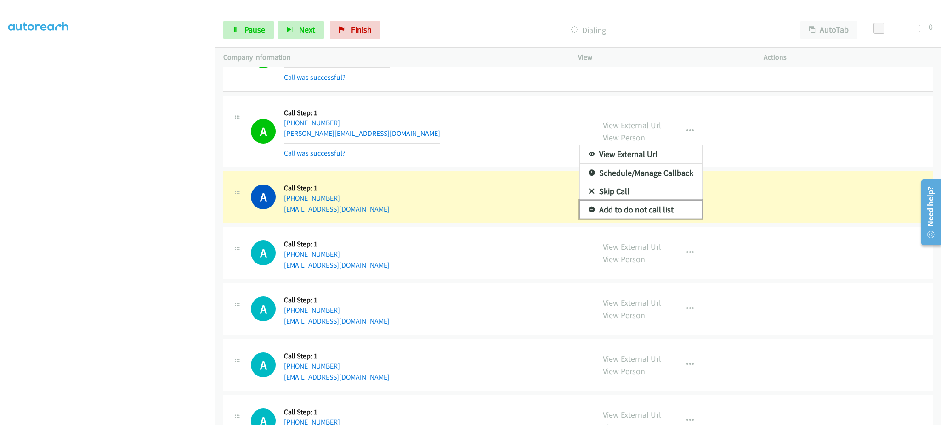
drag, startPoint x: 672, startPoint y: 216, endPoint x: 621, endPoint y: 343, distance: 136.8
click at [672, 215] on link "Add to do not call list" at bounding box center [641, 210] width 122 height 18
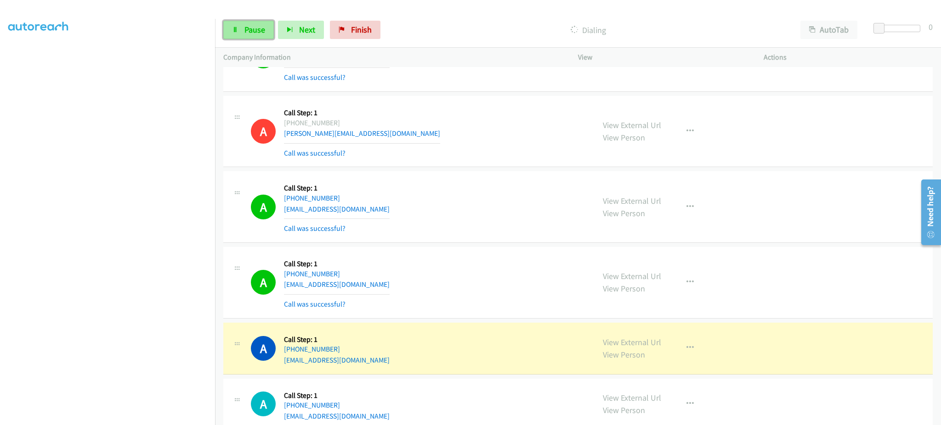
click at [241, 35] on link "Pause" at bounding box center [248, 30] width 51 height 18
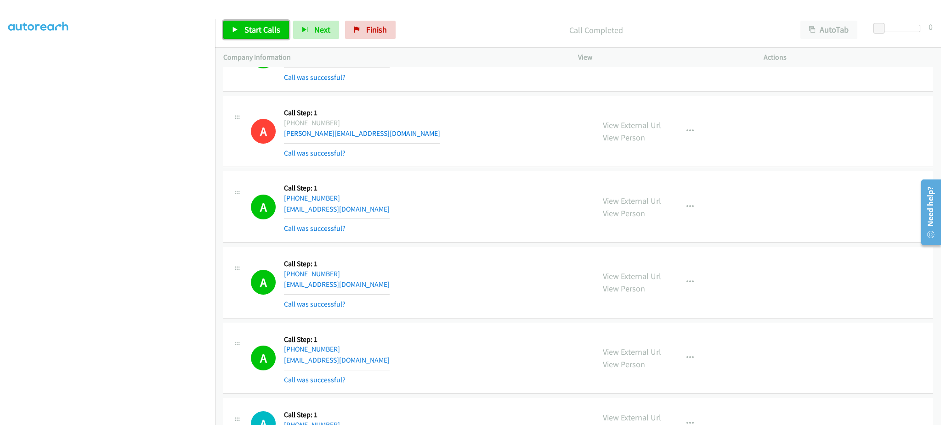
click at [244, 34] on span "Start Calls" at bounding box center [262, 29] width 36 height 11
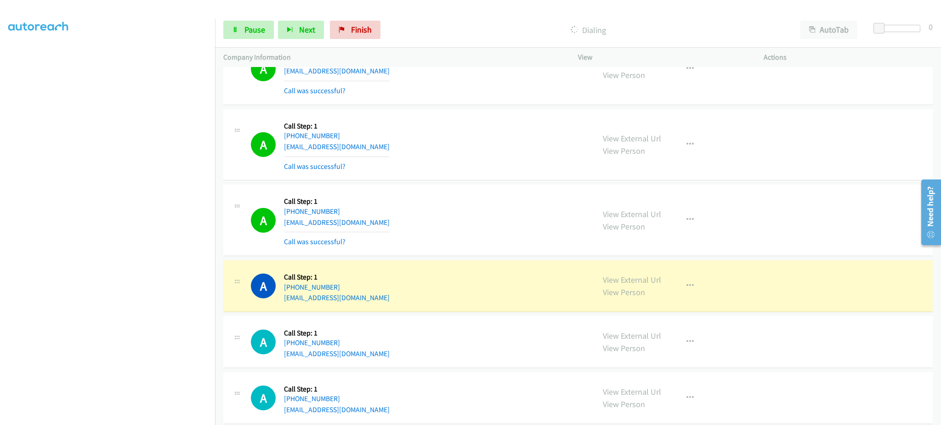
scroll to position [9232, 0]
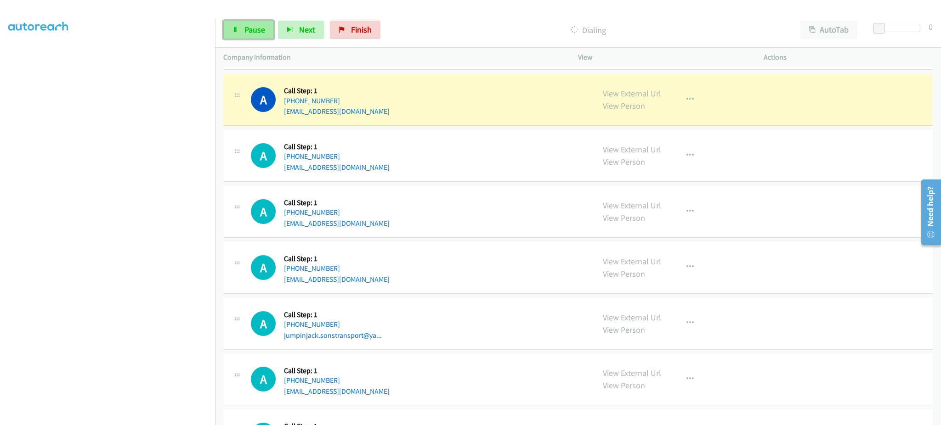
click at [262, 30] on span "Pause" at bounding box center [254, 29] width 21 height 11
click at [629, 96] on link "View External Url" at bounding box center [632, 93] width 58 height 11
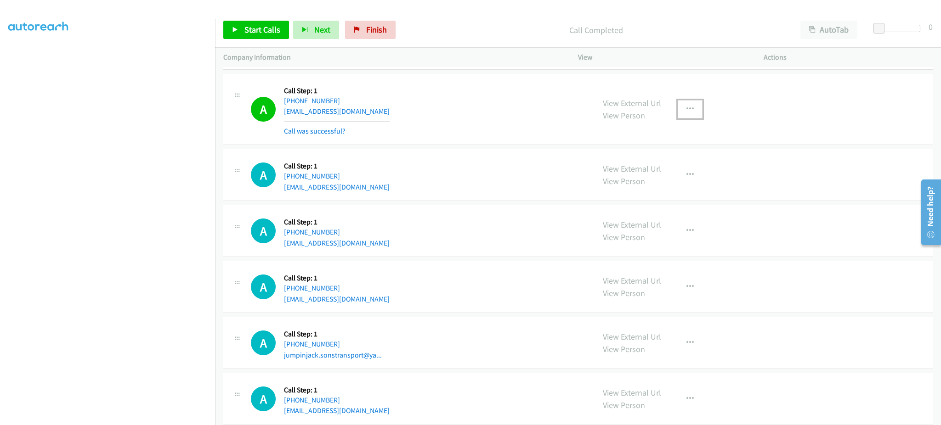
click at [677, 111] on button "button" at bounding box center [689, 109] width 25 height 18
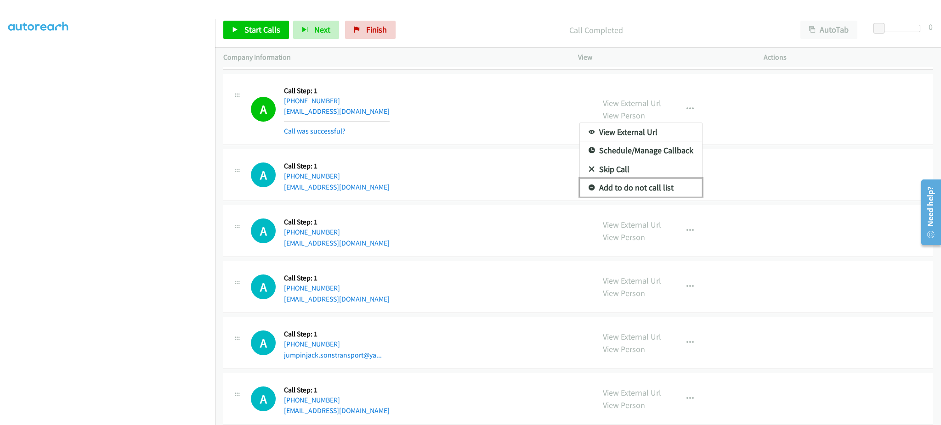
click at [661, 196] on link "Add to do not call list" at bounding box center [641, 188] width 122 height 18
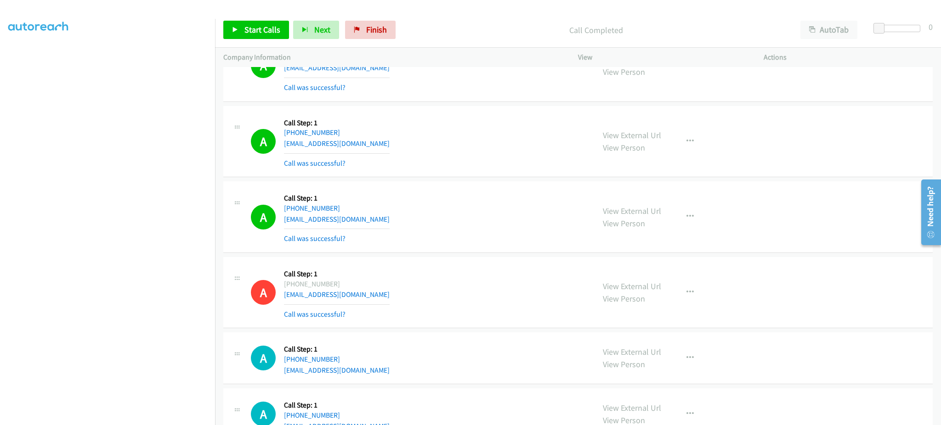
scroll to position [9048, 0]
click at [687, 146] on icon "button" at bounding box center [689, 141] width 7 height 7
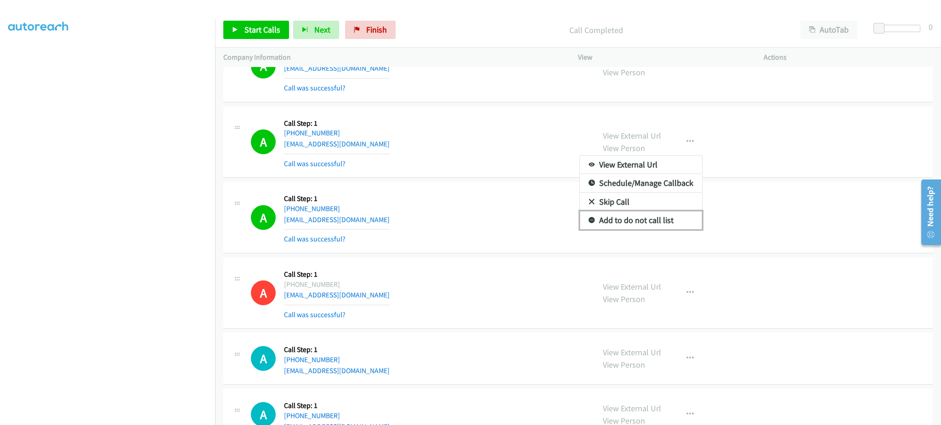
click at [667, 228] on link "Add to do not call list" at bounding box center [641, 220] width 122 height 18
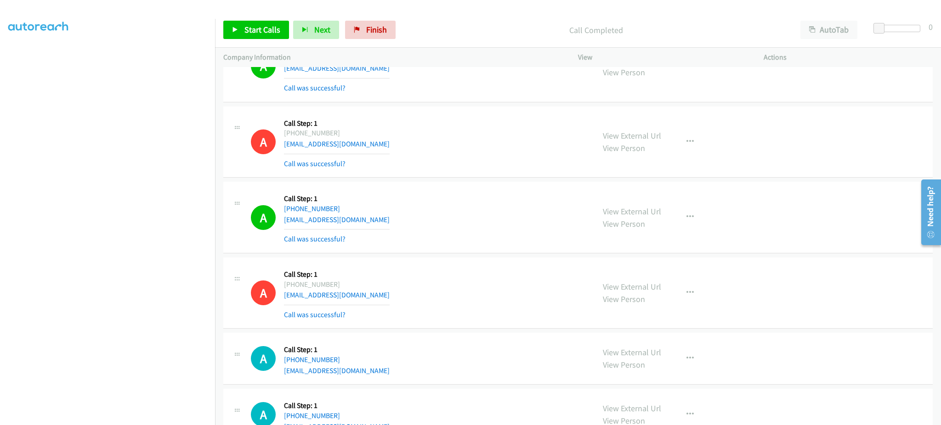
scroll to position [0, 0]
drag, startPoint x: 25, startPoint y: 58, endPoint x: 502, endPoint y: 327, distance: 548.0
click at [25, 58] on link "My Lists" at bounding box center [22, 56] width 28 height 11
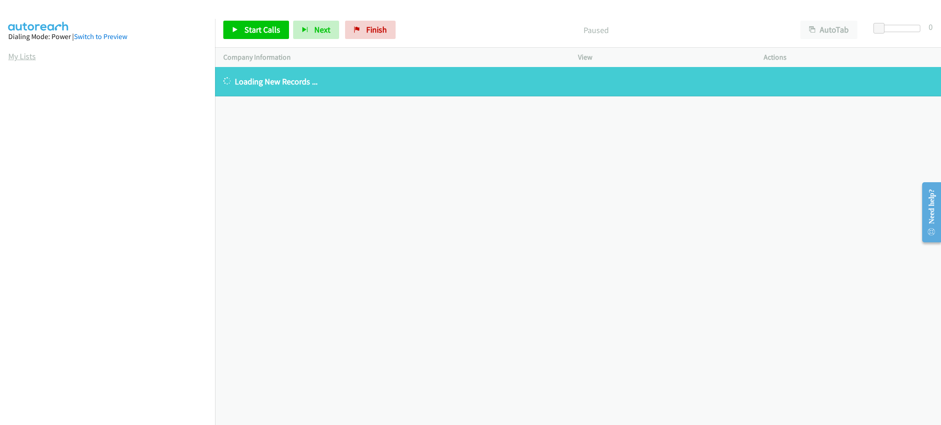
click at [31, 61] on link "My Lists" at bounding box center [22, 56] width 28 height 11
click at [30, 57] on link "My Lists" at bounding box center [22, 56] width 28 height 11
click at [298, 193] on div "+1 415-964-1034 Call failed - Please reload the list and try again The Callbar …" at bounding box center [578, 246] width 726 height 358
click at [333, 194] on div "+1 415-964-1034 Call failed - Please reload the list and try again The Callbar …" at bounding box center [578, 246] width 726 height 358
drag, startPoint x: 26, startPoint y: 61, endPoint x: 47, endPoint y: 74, distance: 24.6
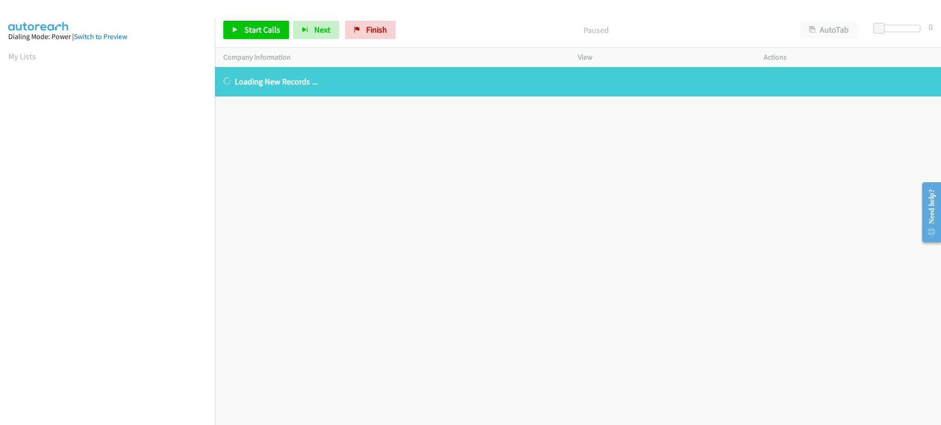
click at [26, 61] on link "My Lists" at bounding box center [22, 56] width 28 height 11
click at [17, 54] on link "My Lists" at bounding box center [22, 56] width 28 height 11
